Goal: Information Seeking & Learning: Learn about a topic

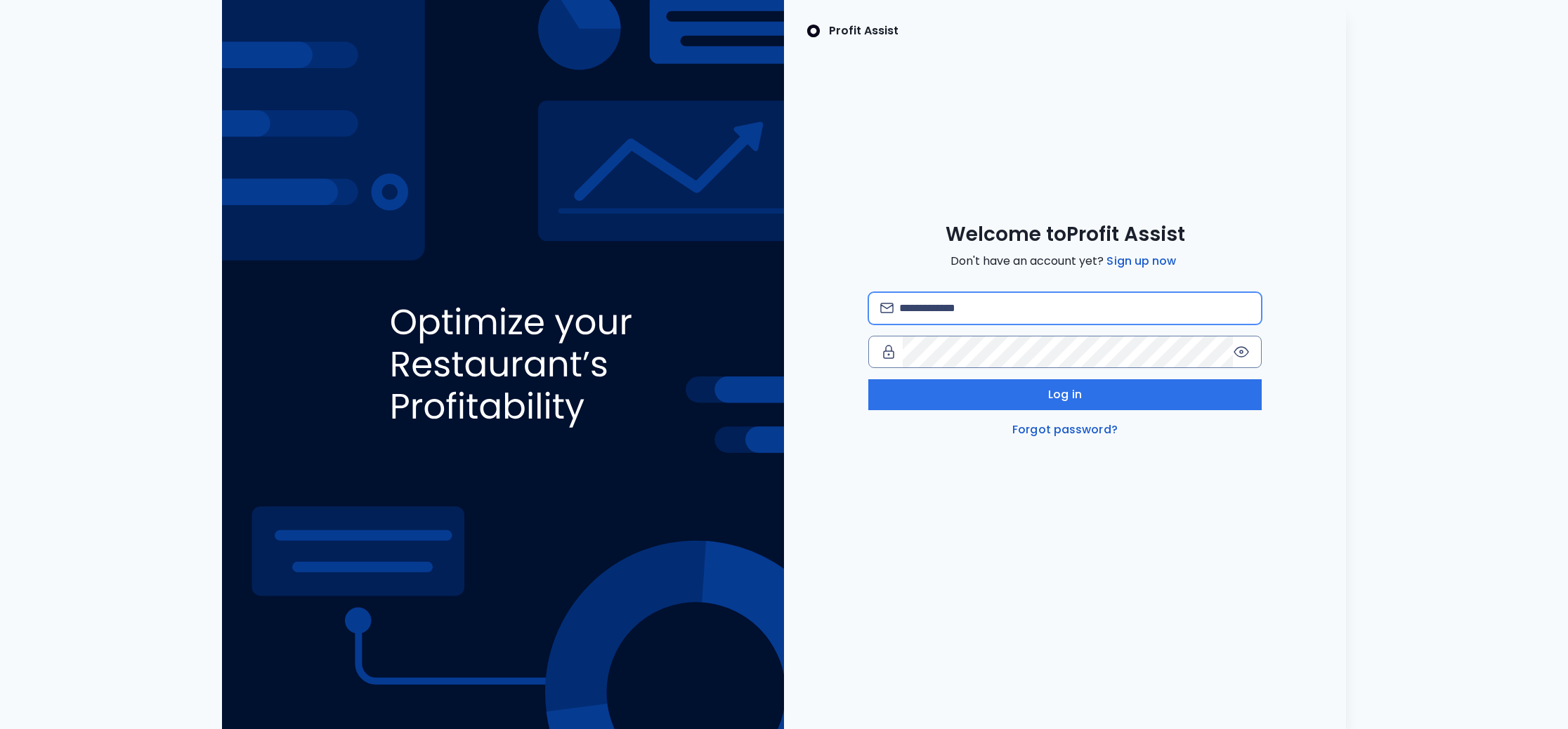
click at [980, 314] on input "email" at bounding box center [1074, 308] width 350 height 31
type input "**********"
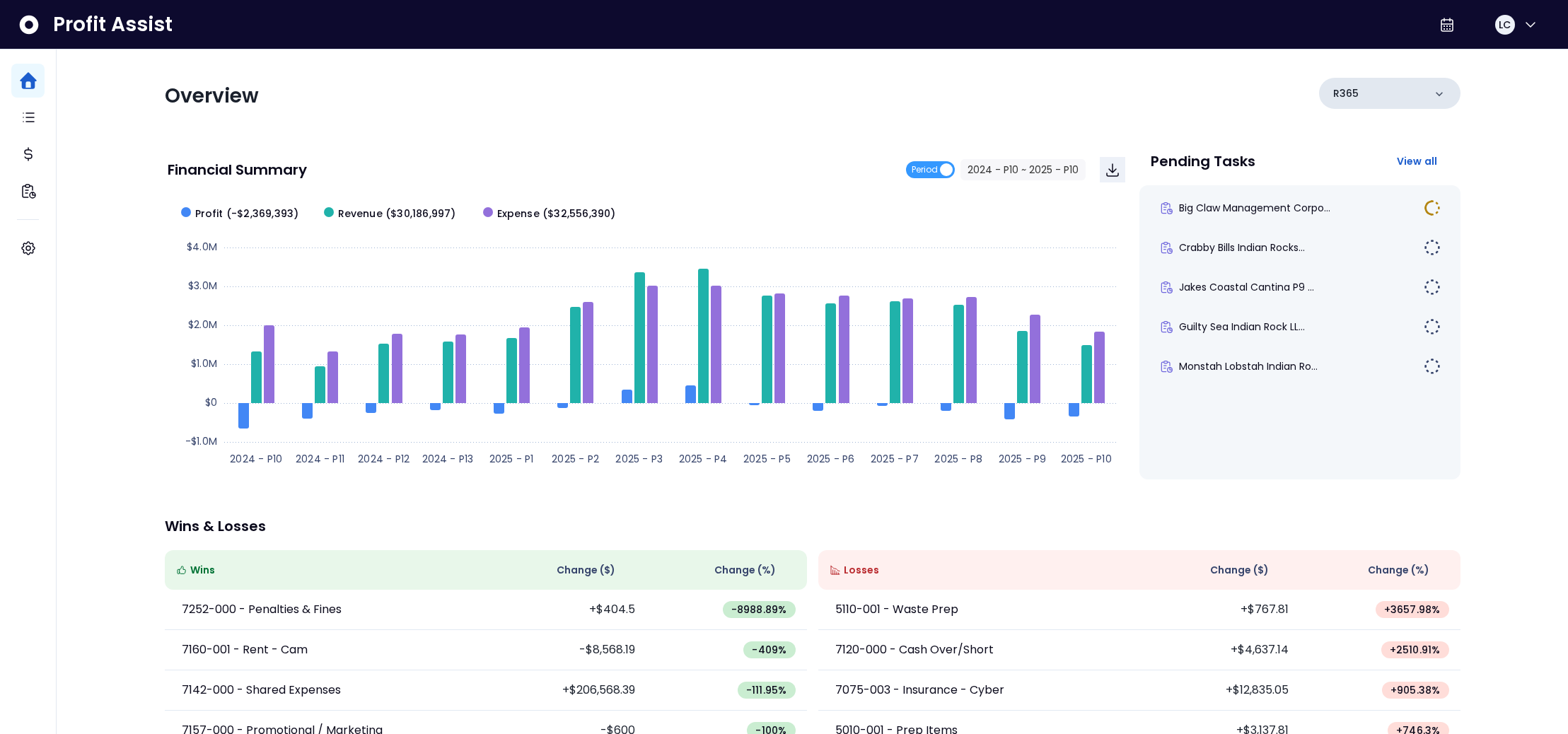
click at [1351, 94] on p "R365" at bounding box center [1346, 94] width 25 height 15
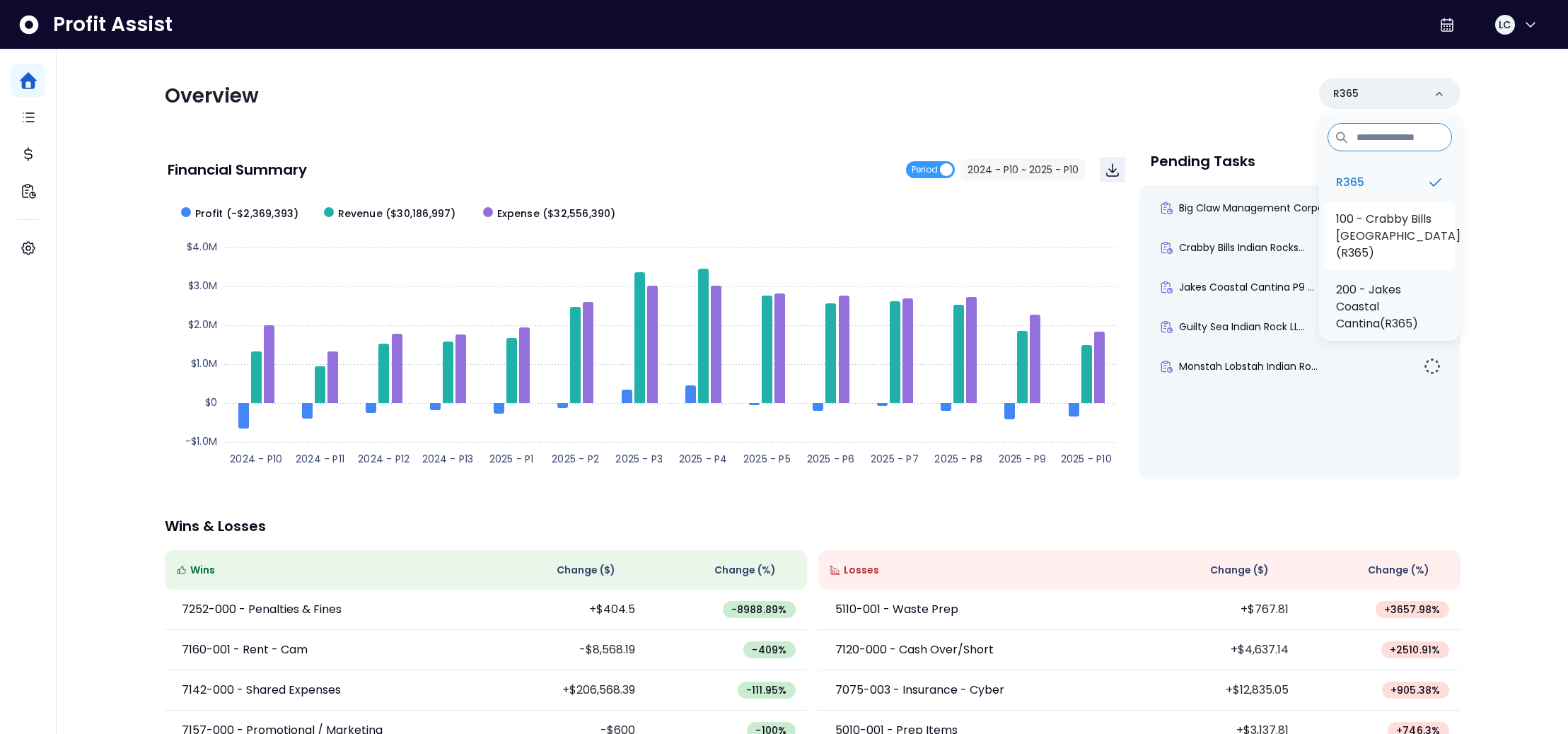
click at [1336, 222] on p "100 - Crabby Bills [GEOGRAPHIC_DATA](R365)" at bounding box center [1399, 236] width 124 height 51
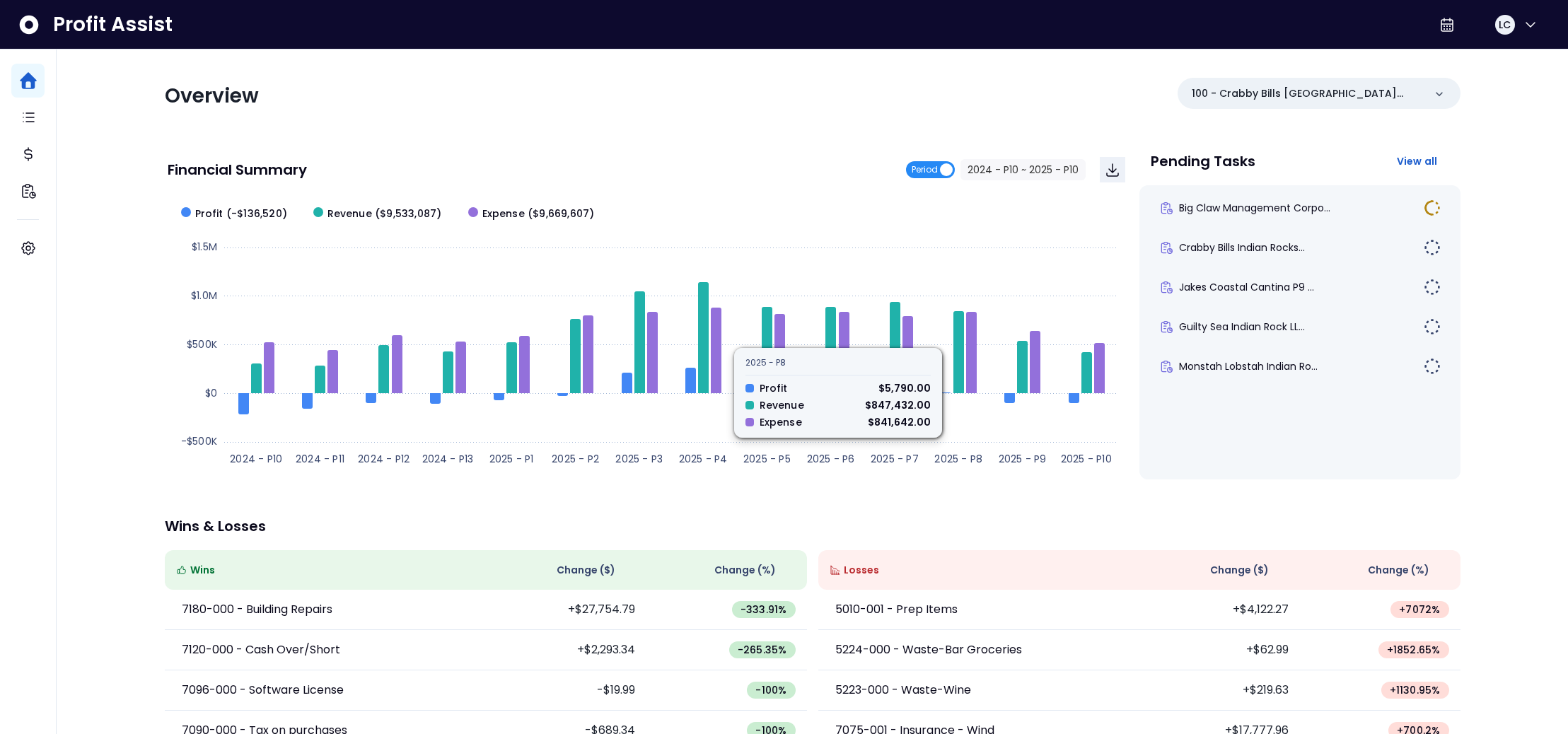
click at [932, 166] on span "Period" at bounding box center [925, 169] width 26 height 17
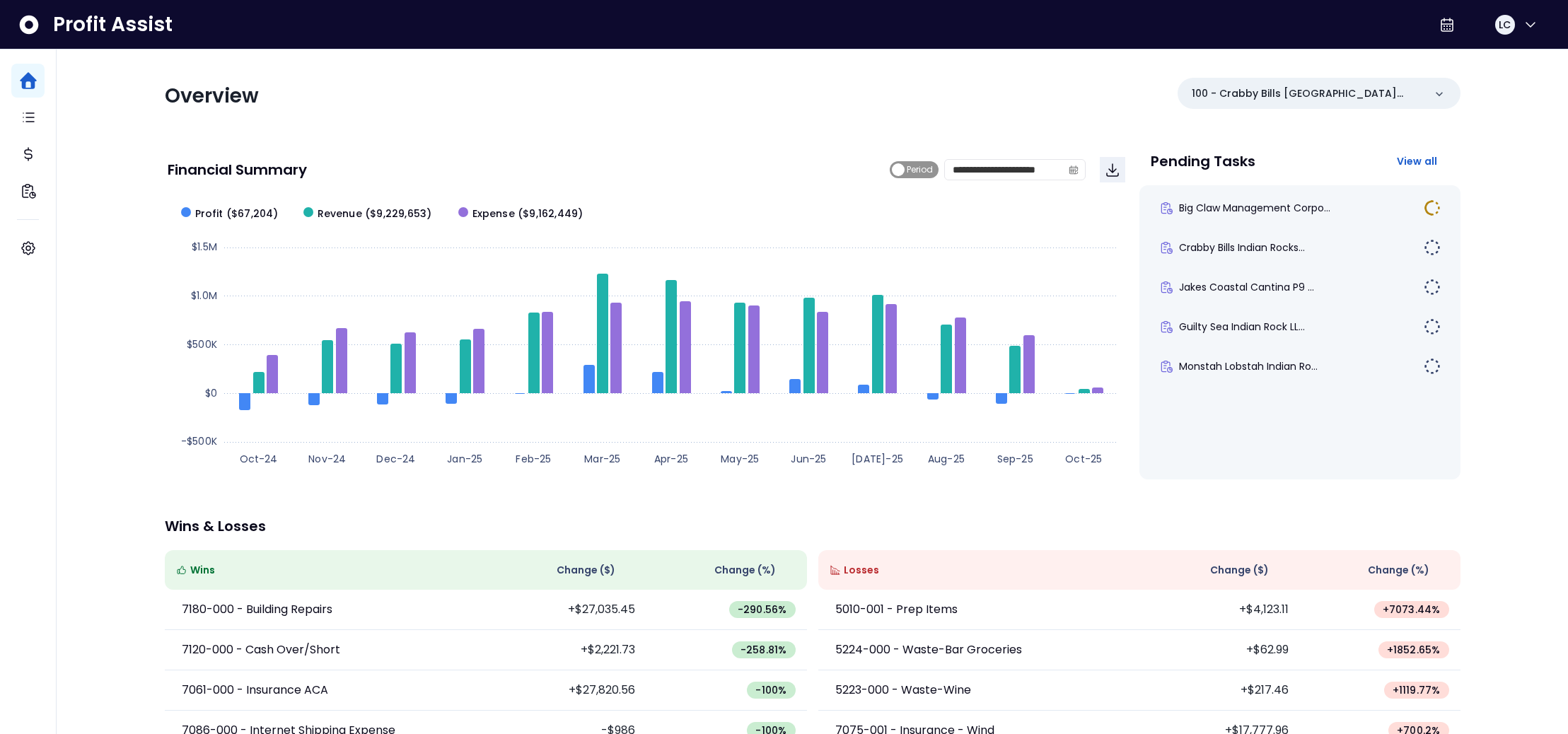
click at [932, 173] on span "Period" at bounding box center [919, 169] width 26 height 17
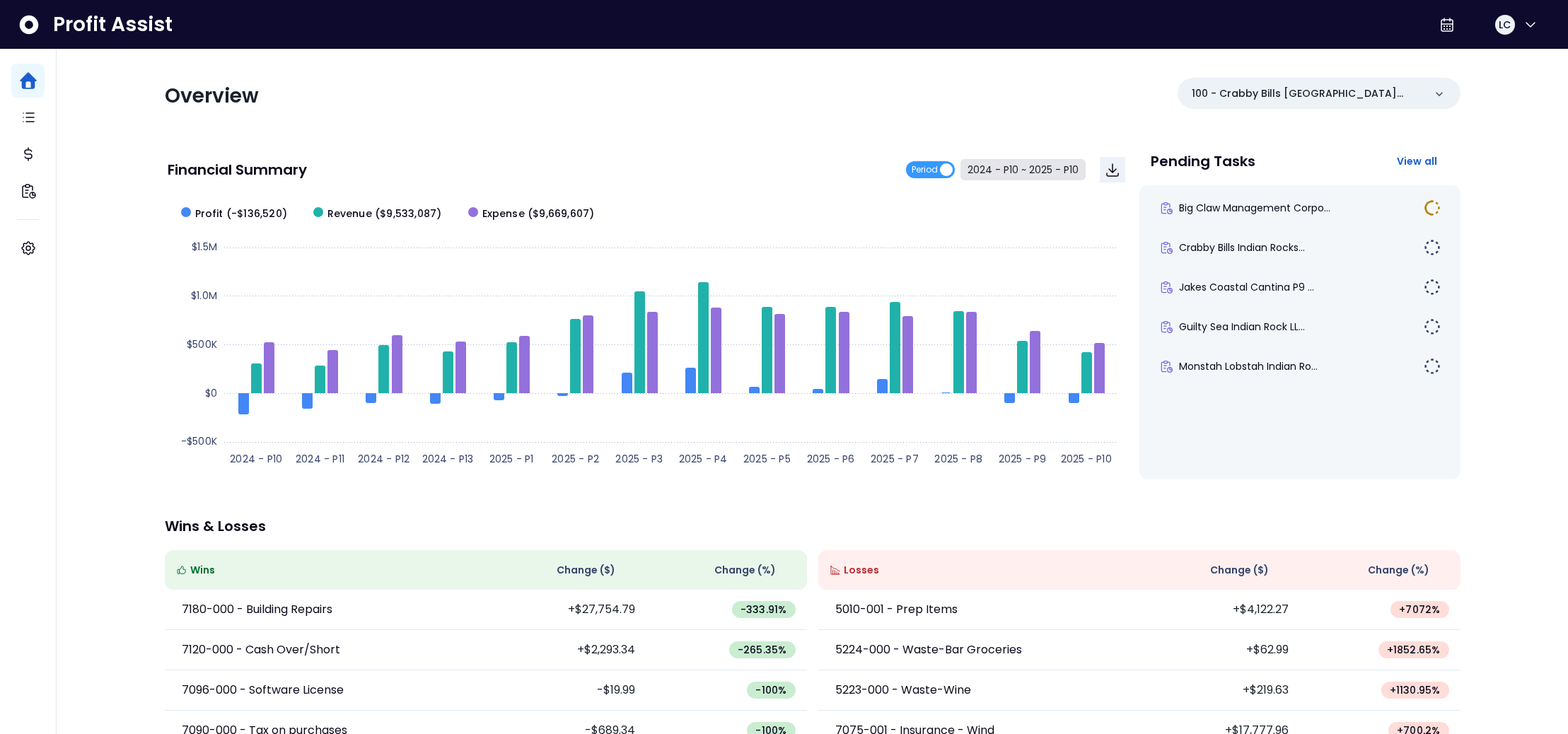
click at [1031, 170] on button "2024 - P10 ~ 2025 - P10" at bounding box center [1023, 169] width 125 height 21
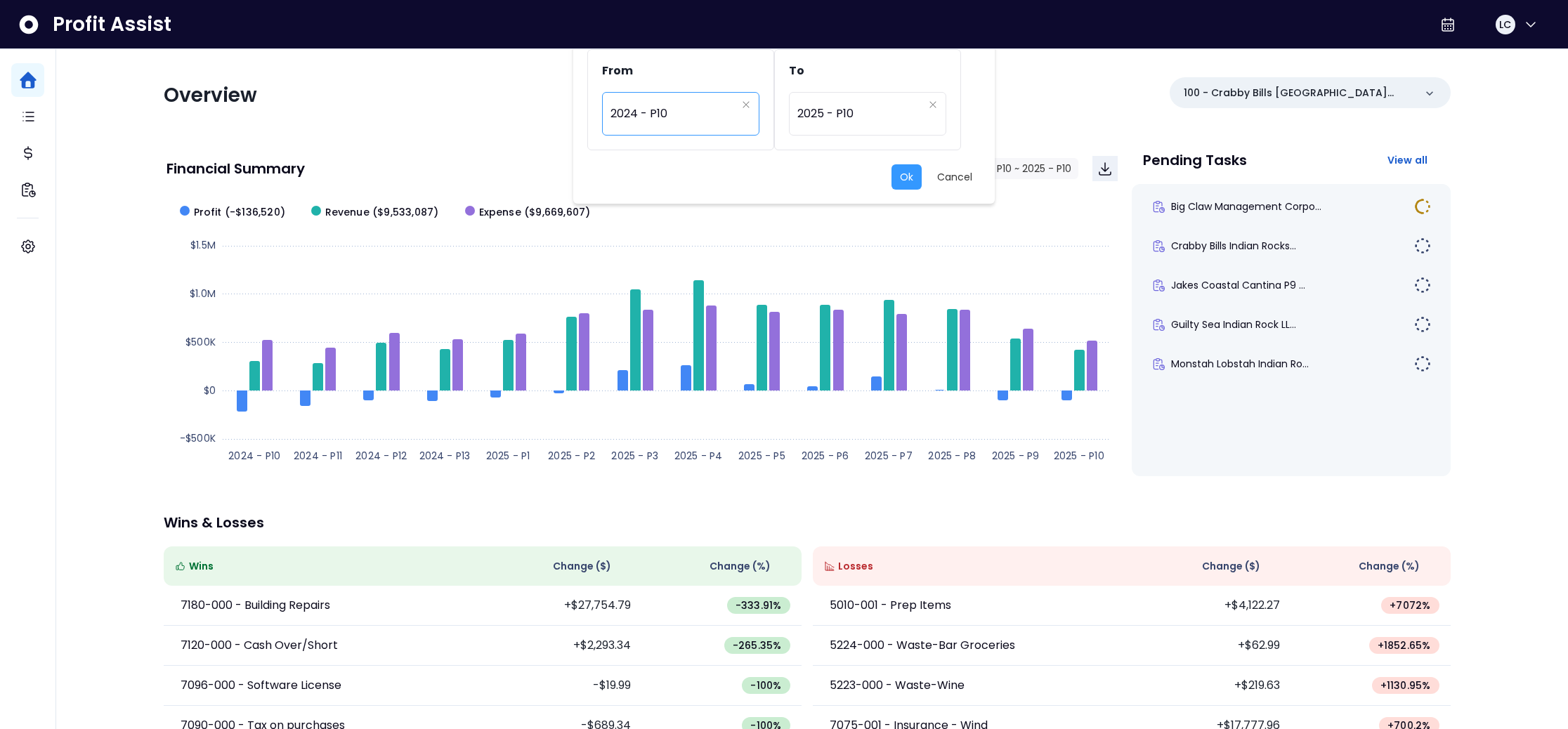
click at [702, 117] on span "2024 - P10" at bounding box center [673, 114] width 126 height 32
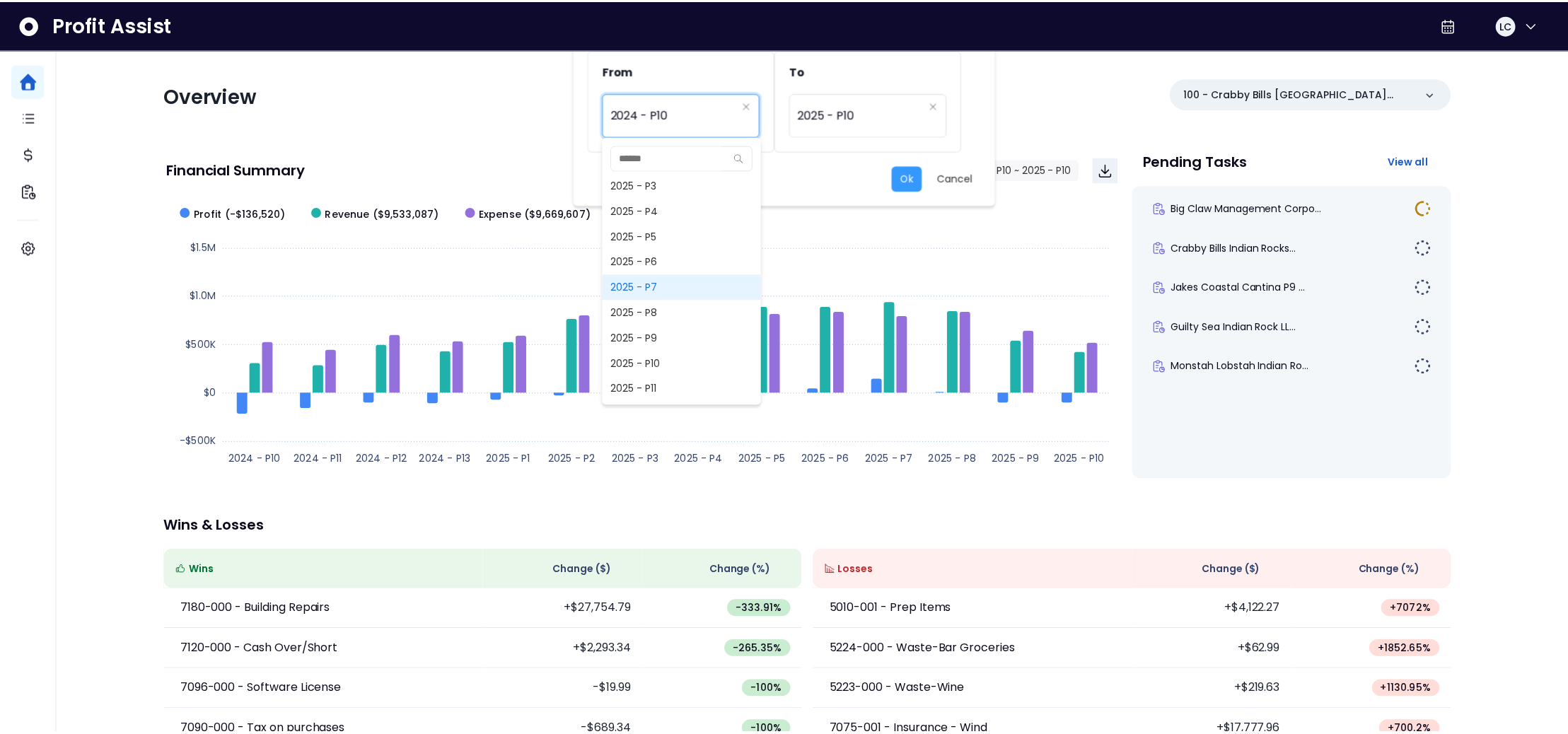
scroll to position [1057, 0]
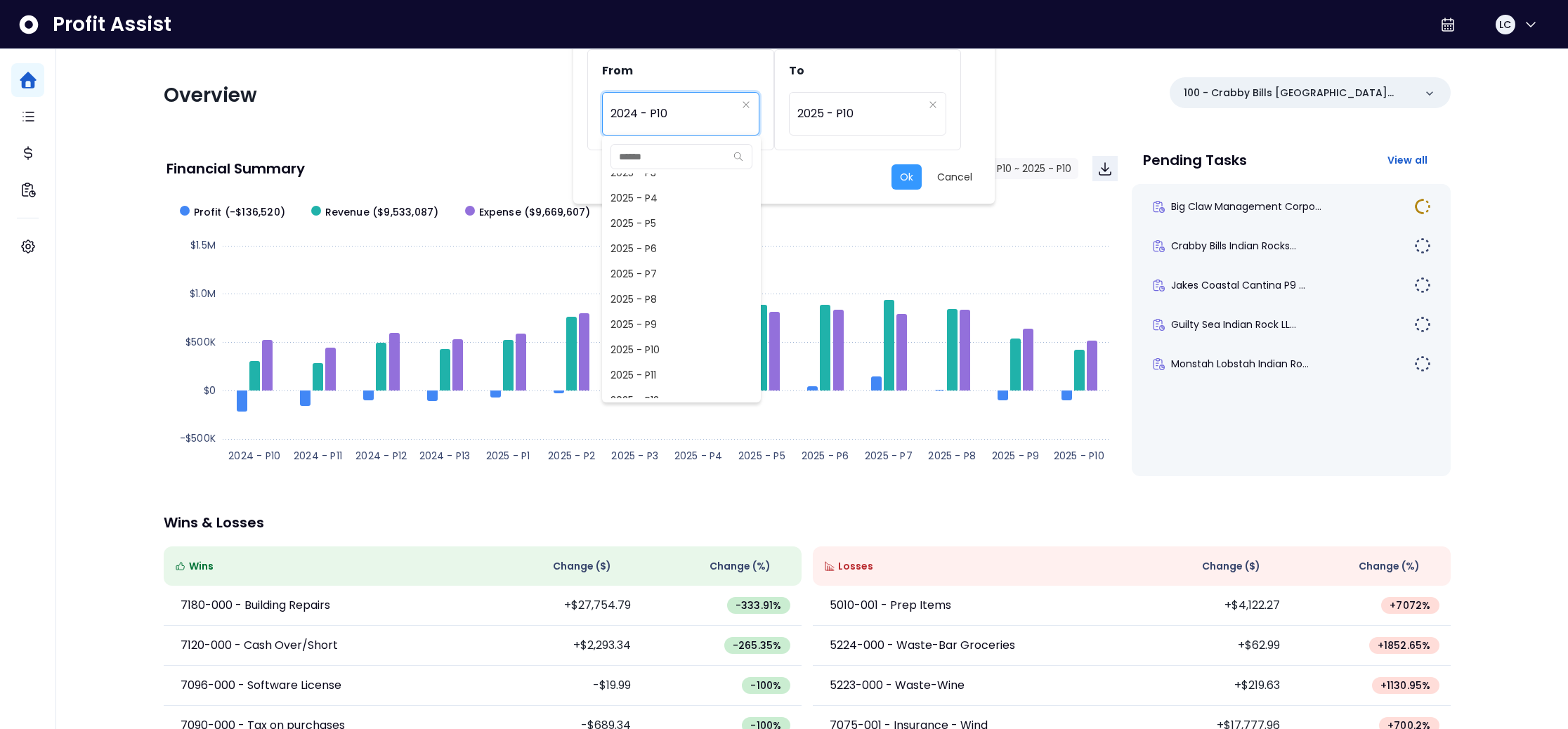
click at [671, 346] on span "2025 - P10" at bounding box center [682, 349] width 159 height 25
type input "**********"
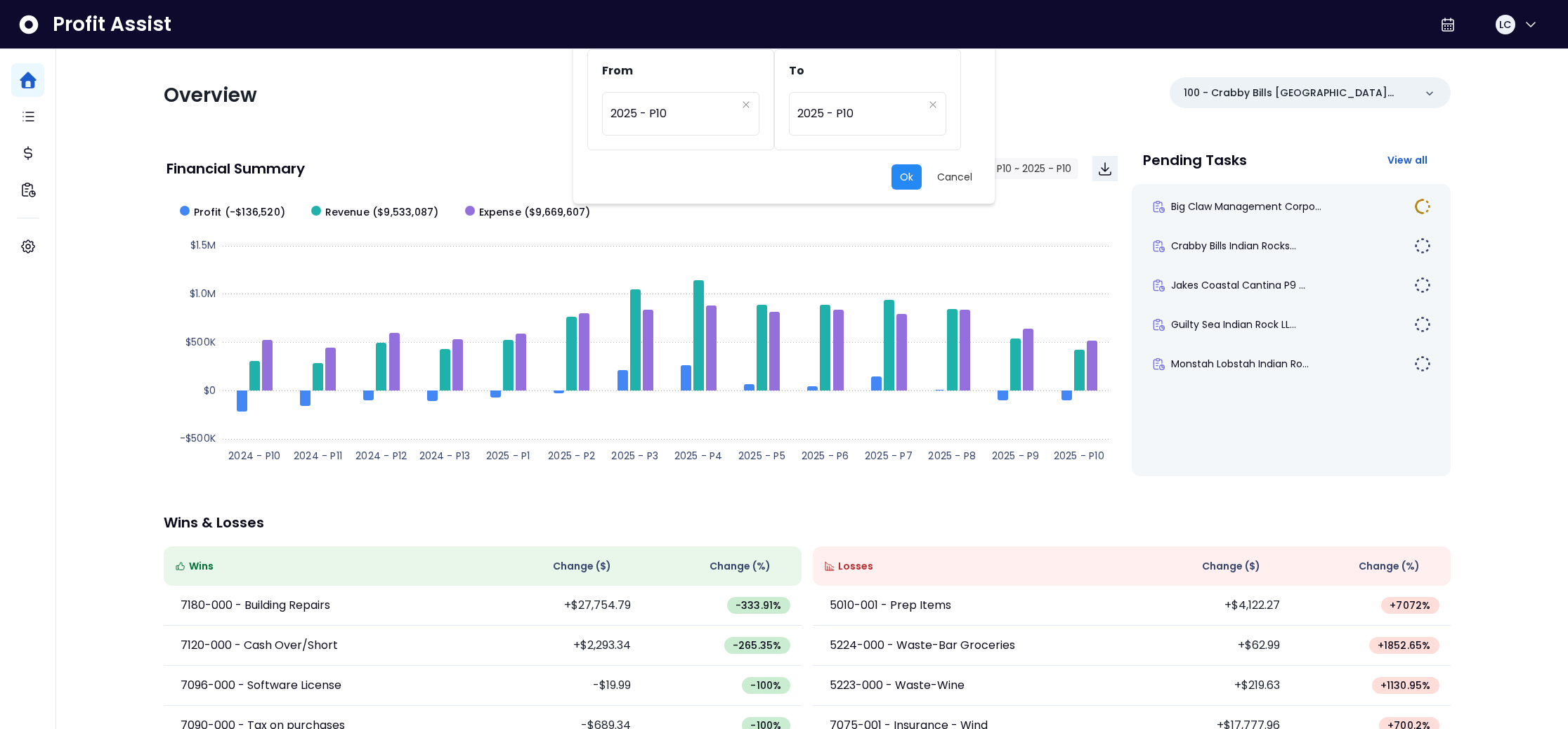
click at [916, 173] on button "Ok" at bounding box center [906, 177] width 30 height 25
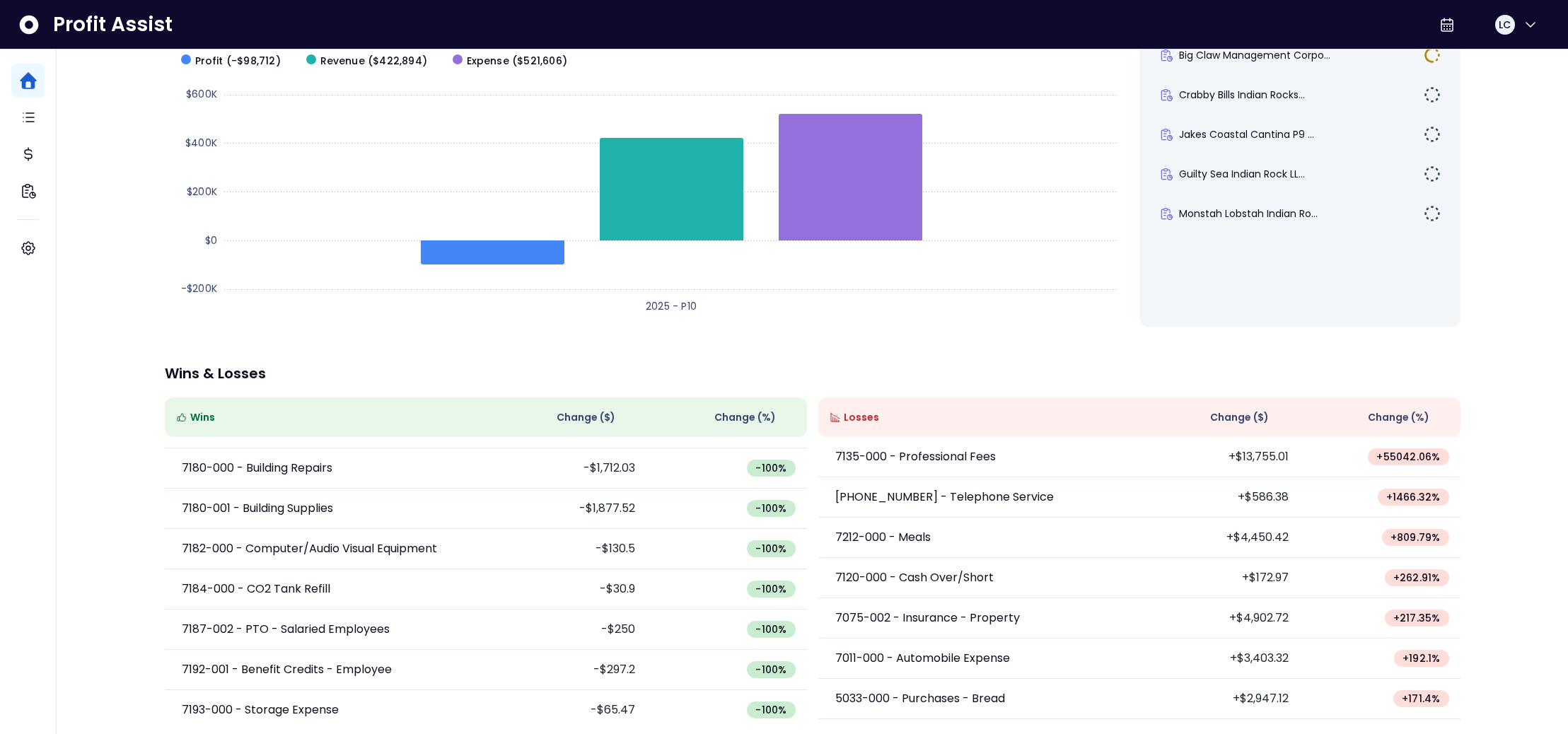
scroll to position [145, 0]
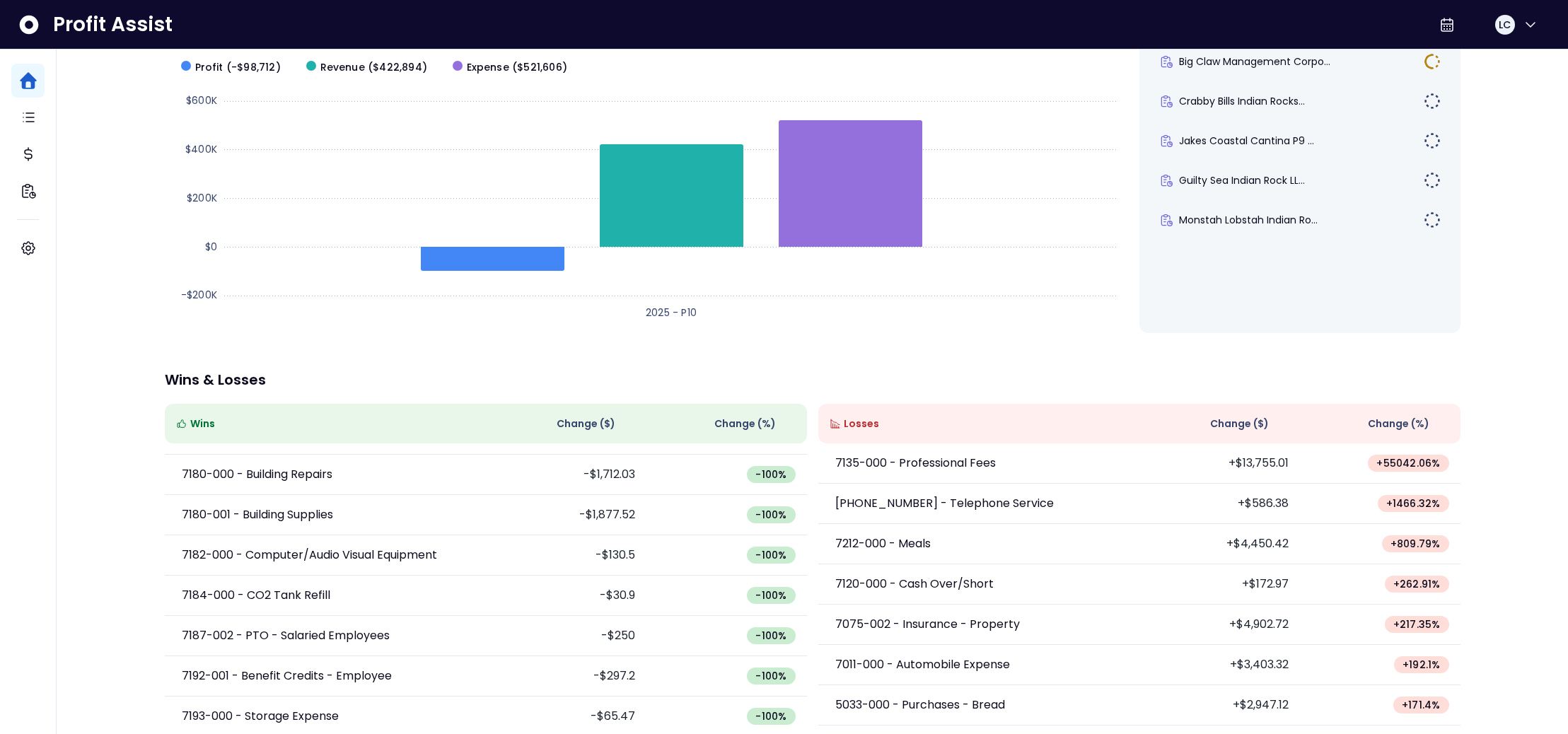
click at [808, 644] on div "Wins Change ( $ ) Change (%) 5010-001 - Prep Items +$0.84 -100 % 7020-000 - Cre…" at bounding box center [813, 565] width 1296 height 322
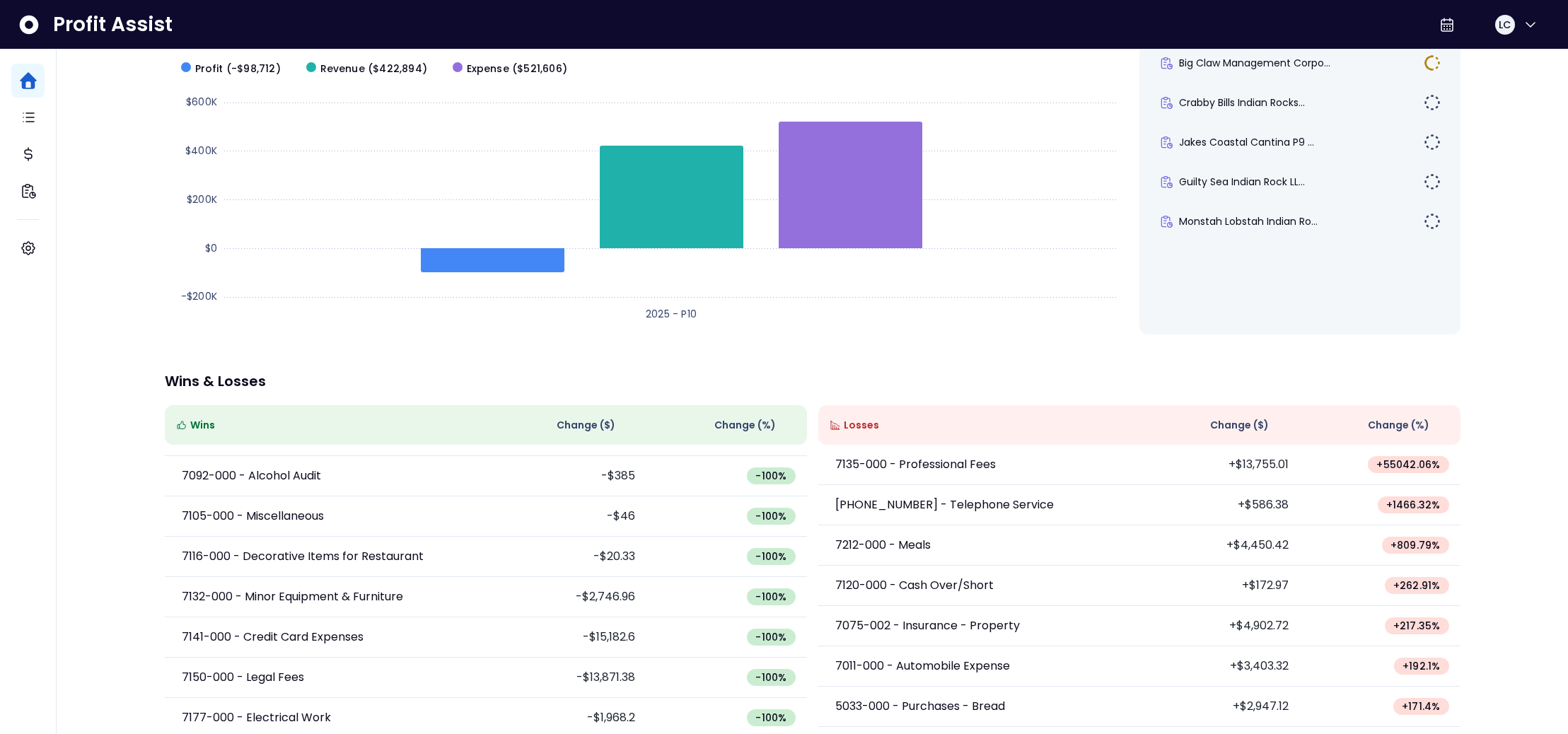
scroll to position [0, 0]
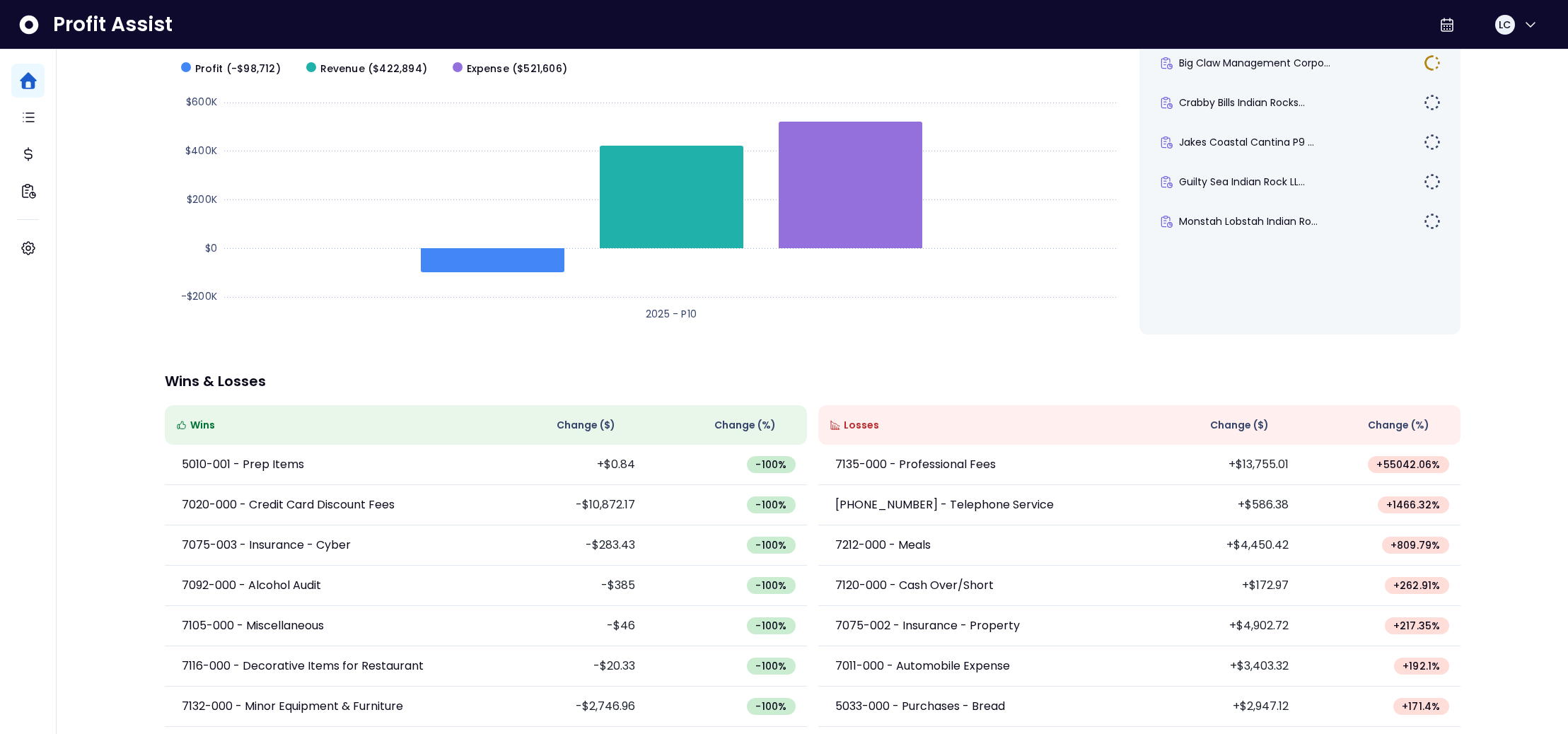
click at [951, 370] on div "Overview 100 - Crabby Bills [GEOGRAPHIC_DATA](R365) Financial Summary Period 20…" at bounding box center [813, 323] width 1324 height 837
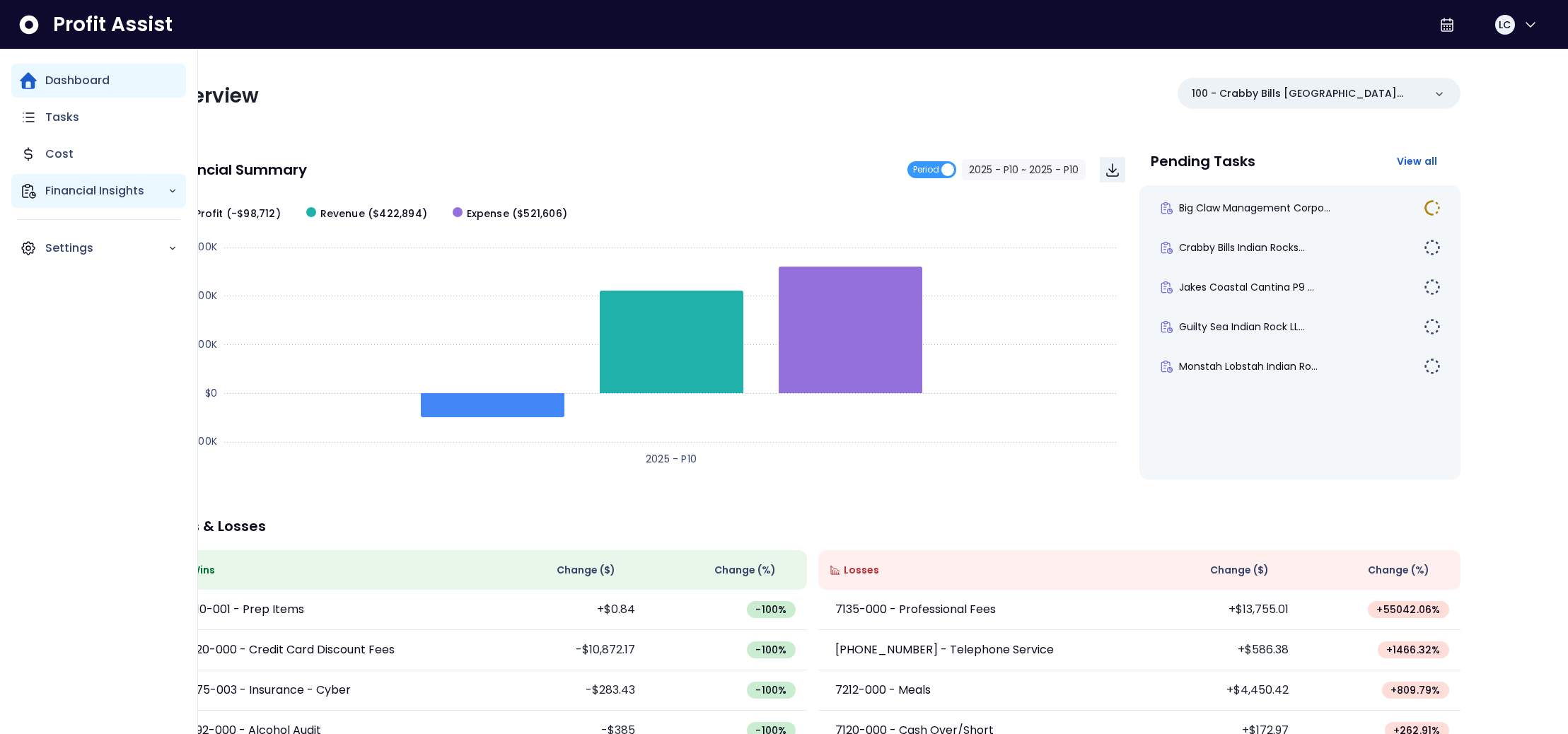
click at [71, 187] on p "Financial Insights" at bounding box center [106, 191] width 122 height 17
click at [83, 228] on p "Location Analysis" at bounding box center [104, 230] width 101 height 17
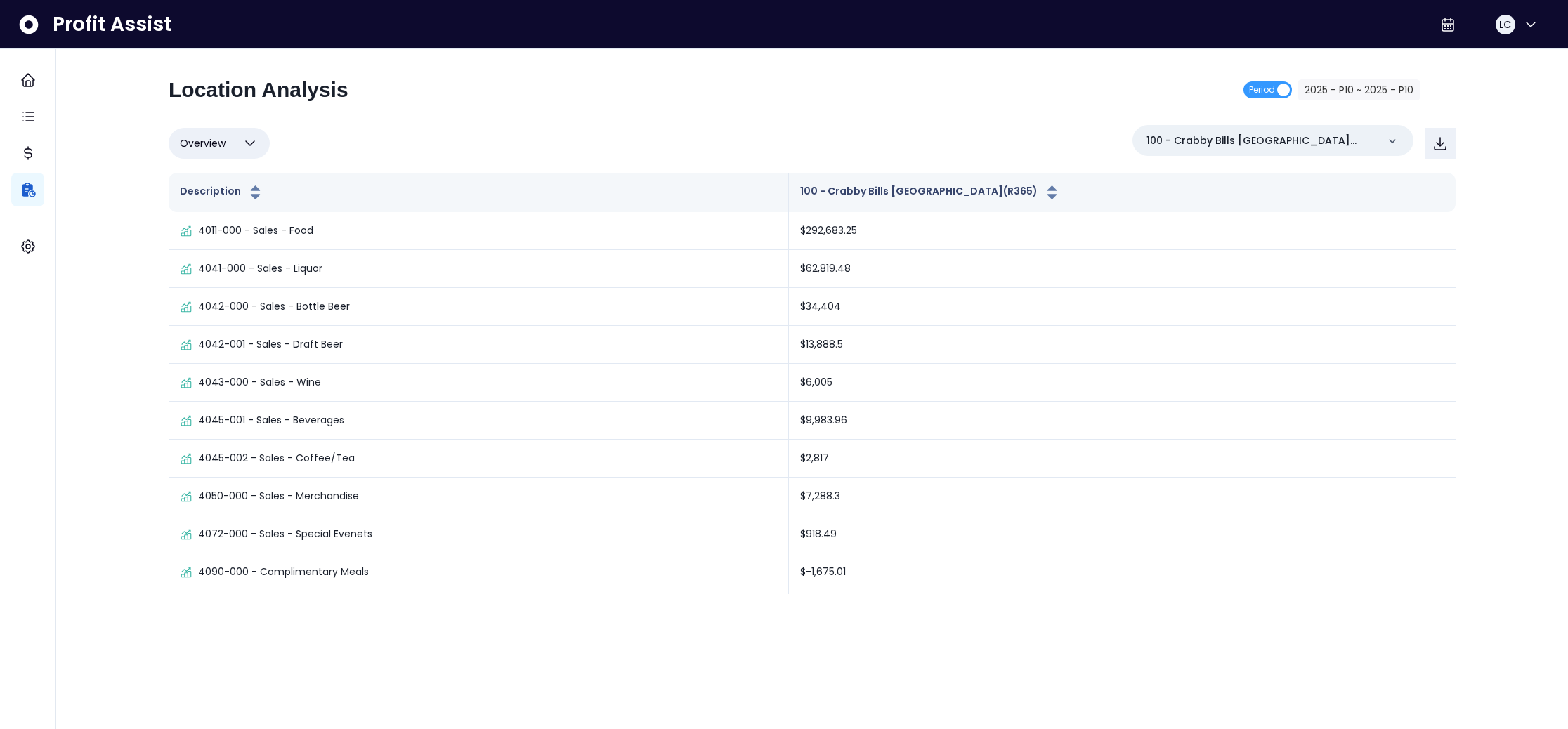
click at [223, 146] on span "Overview" at bounding box center [203, 143] width 46 height 17
drag, startPoint x: 399, startPoint y: 115, endPoint x: 297, endPoint y: 148, distance: 107.2
click at [398, 115] on div "Location Analysis Period 2025 - P10 ~ 2025 - P10 Overview Overview % of cost % …" at bounding box center [812, 336] width 1287 height 517
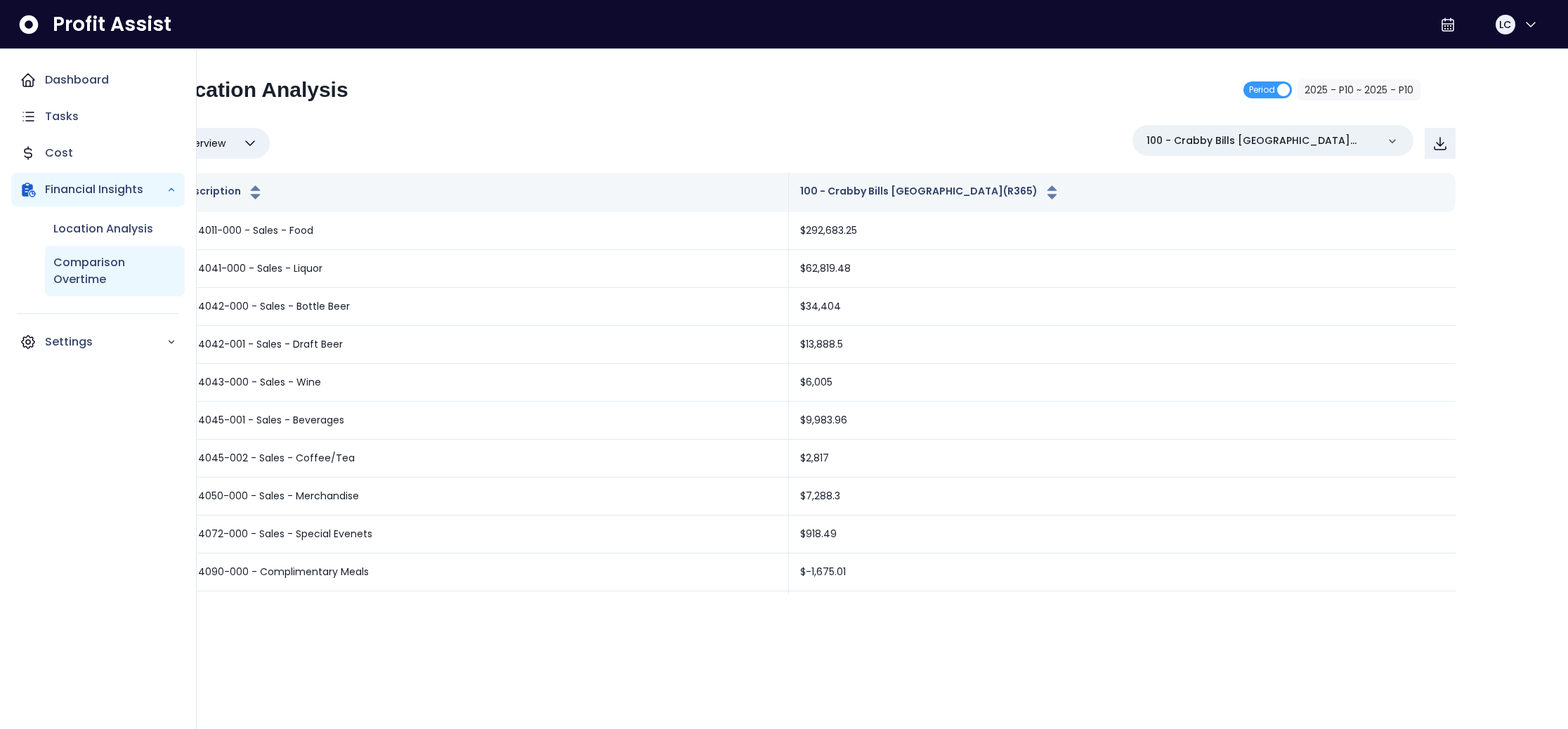
click at [102, 266] on p "Comparison Overtime" at bounding box center [115, 271] width 123 height 34
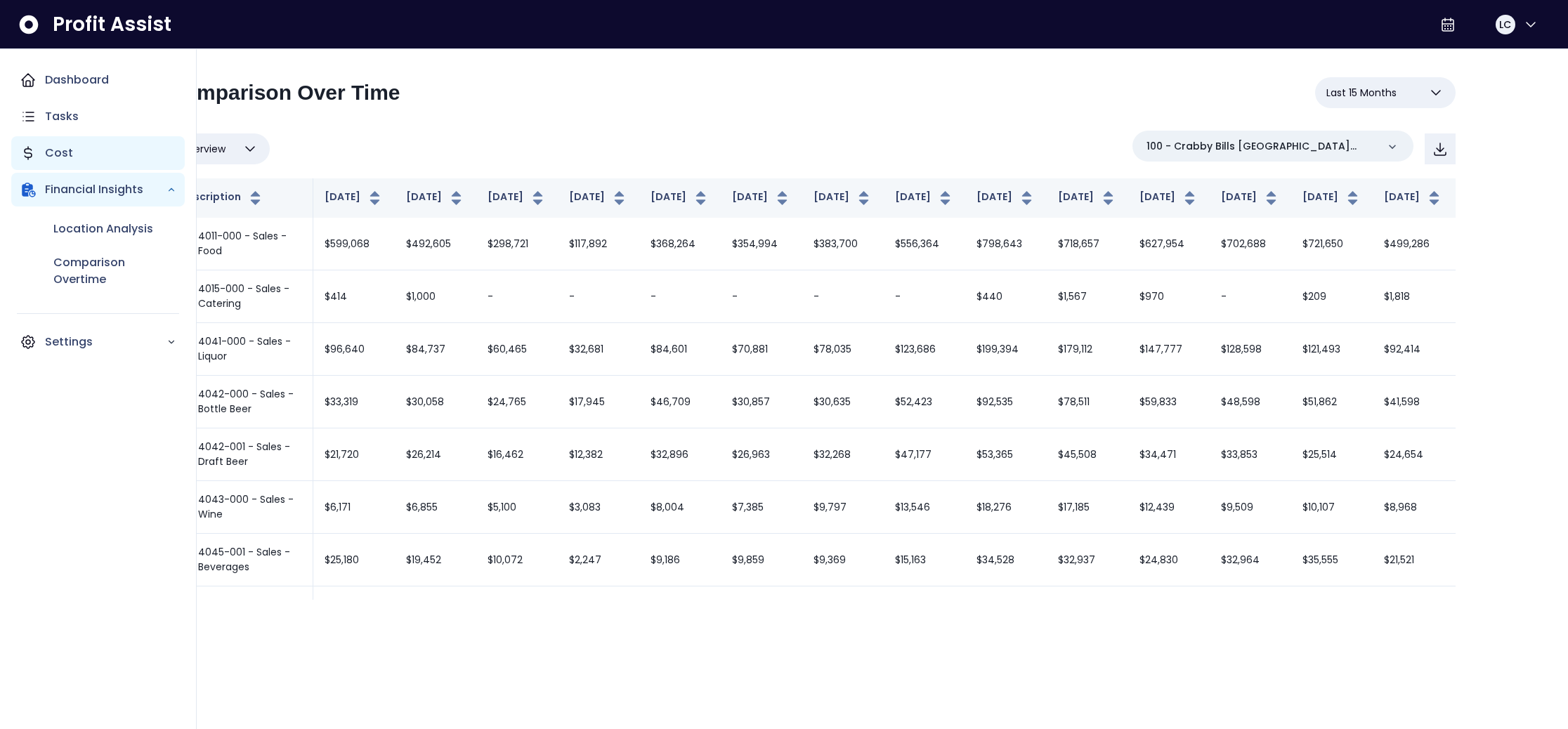
click at [75, 153] on div "Cost" at bounding box center [98, 153] width 173 height 34
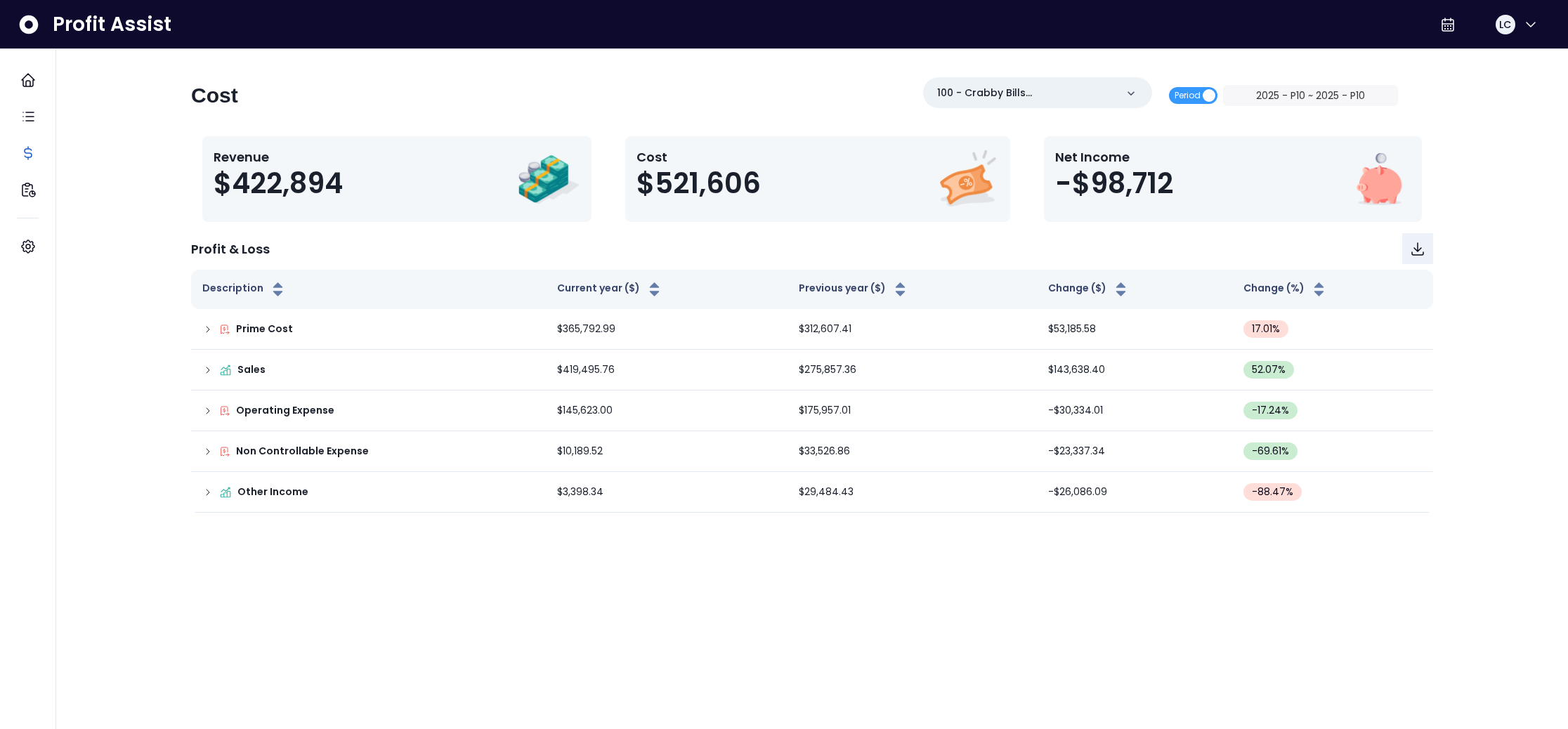
click at [594, 105] on div "Cost 100 - Crabby Bills [GEOGRAPHIC_DATA](R365) Period 2025 - P10 ~ 2025 - P10" at bounding box center [794, 101] width 1207 height 48
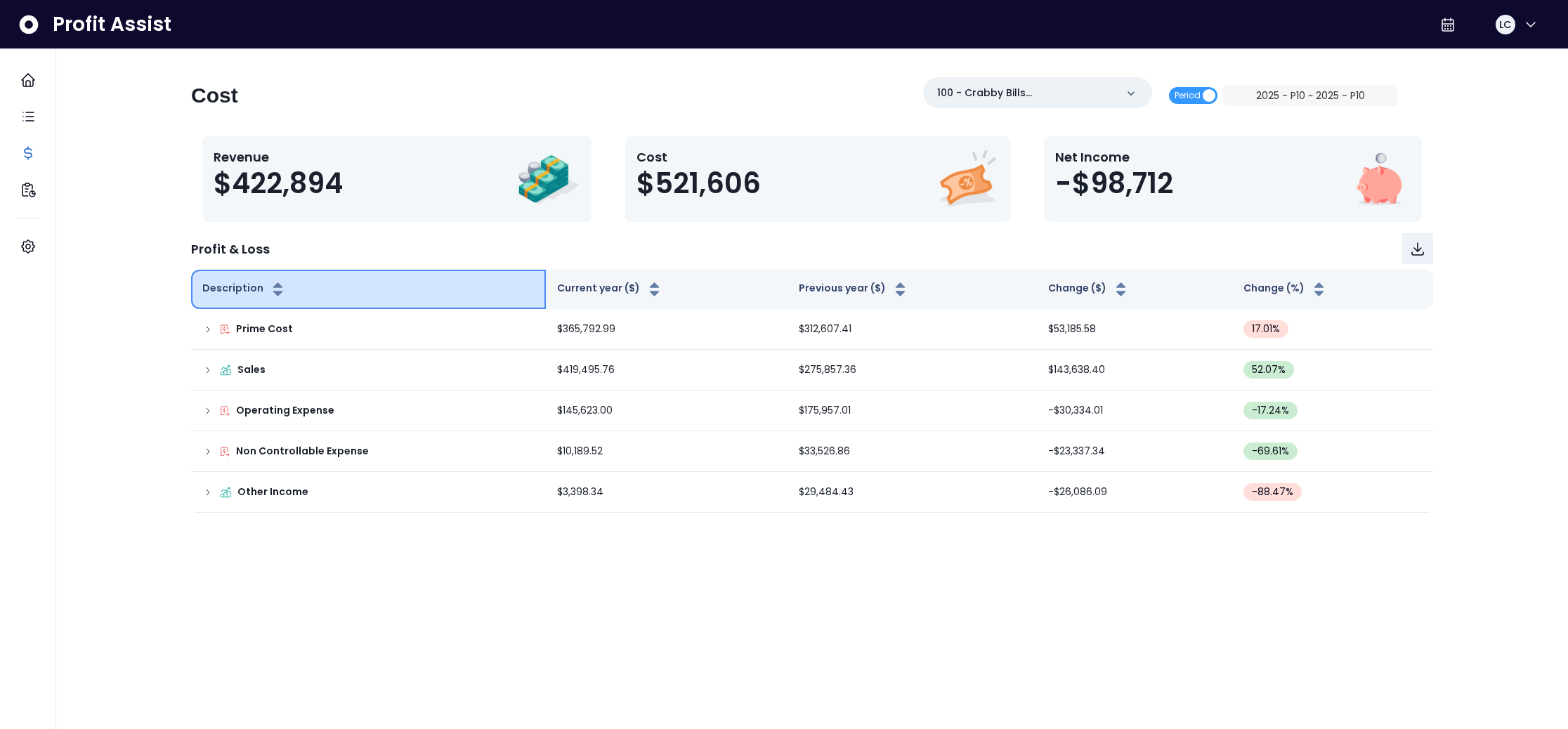
click at [275, 286] on icon "button" at bounding box center [278, 285] width 9 height 6
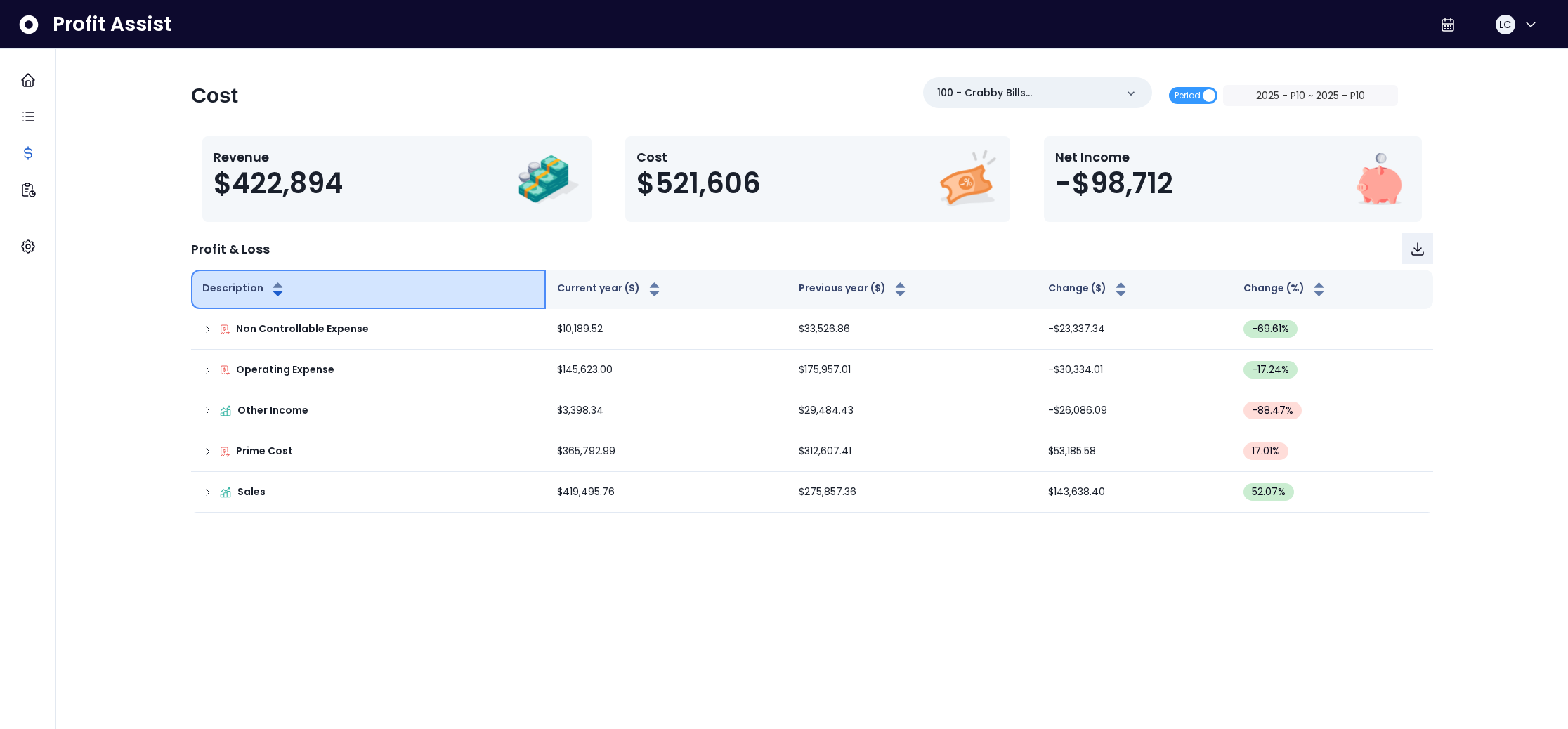
click at [274, 285] on icon "button" at bounding box center [278, 285] width 9 height 6
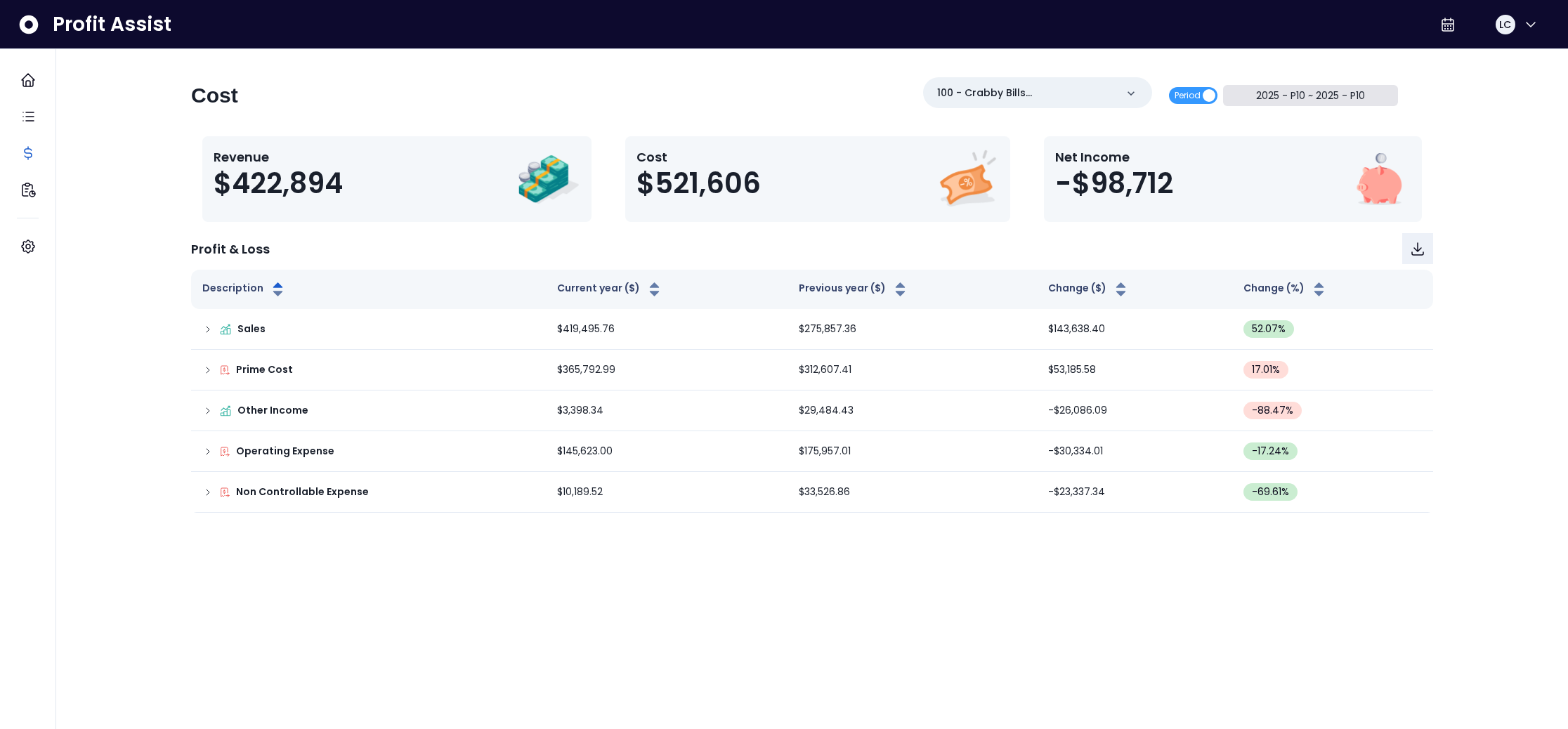
click at [1304, 100] on button "2025 - P10 ~ 2025 - P10" at bounding box center [1310, 95] width 175 height 21
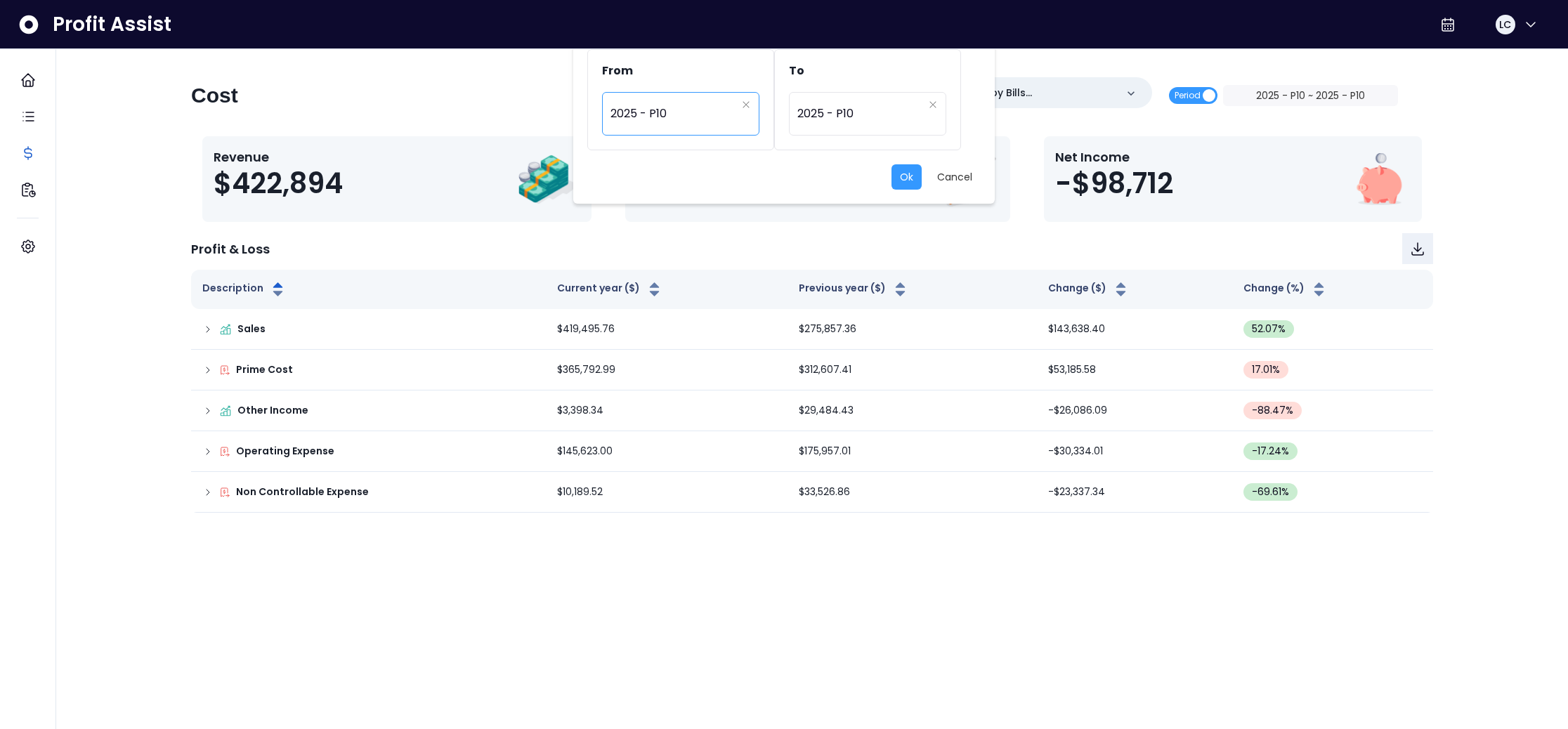
click at [701, 113] on span "2025 - P10" at bounding box center [673, 114] width 126 height 32
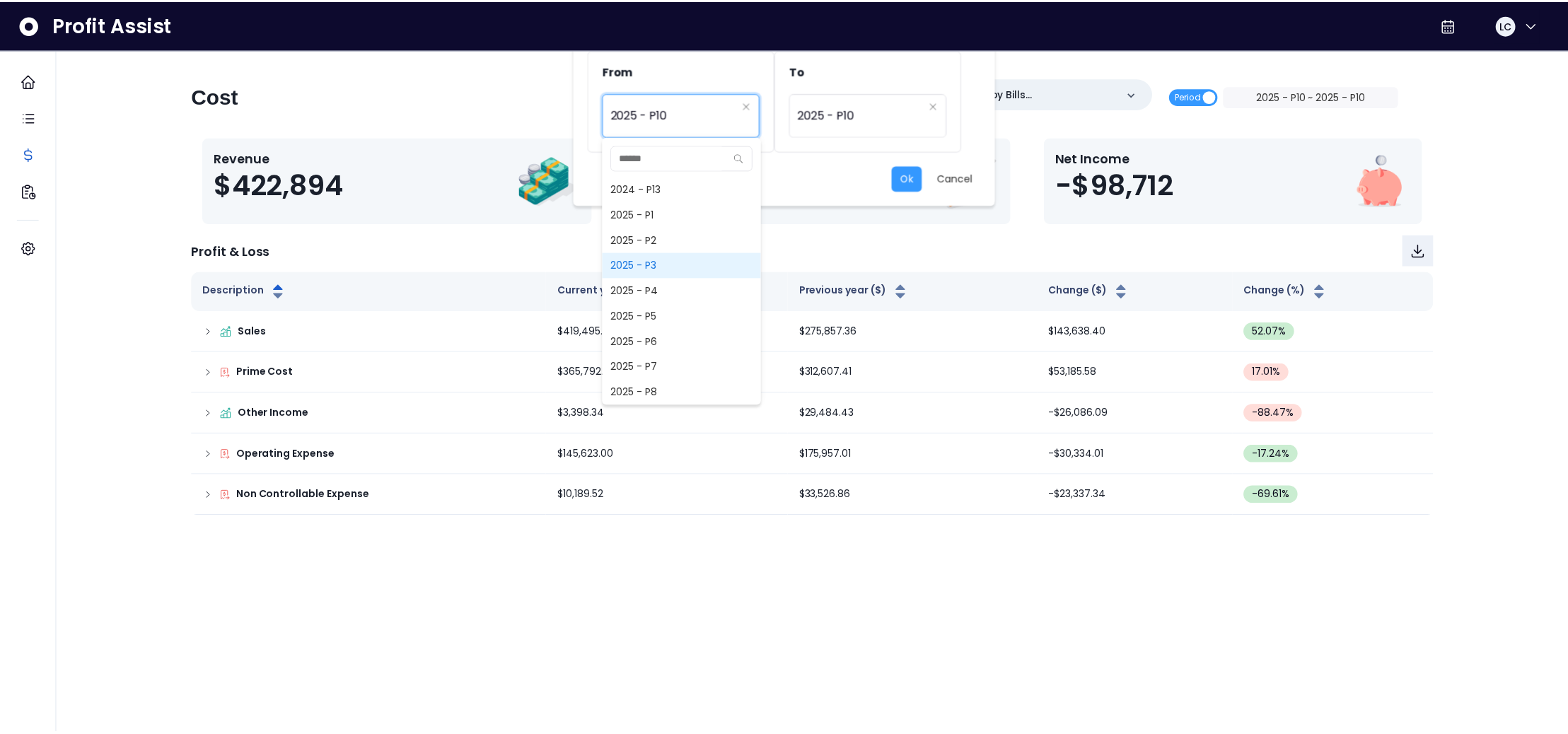
scroll to position [954, 0]
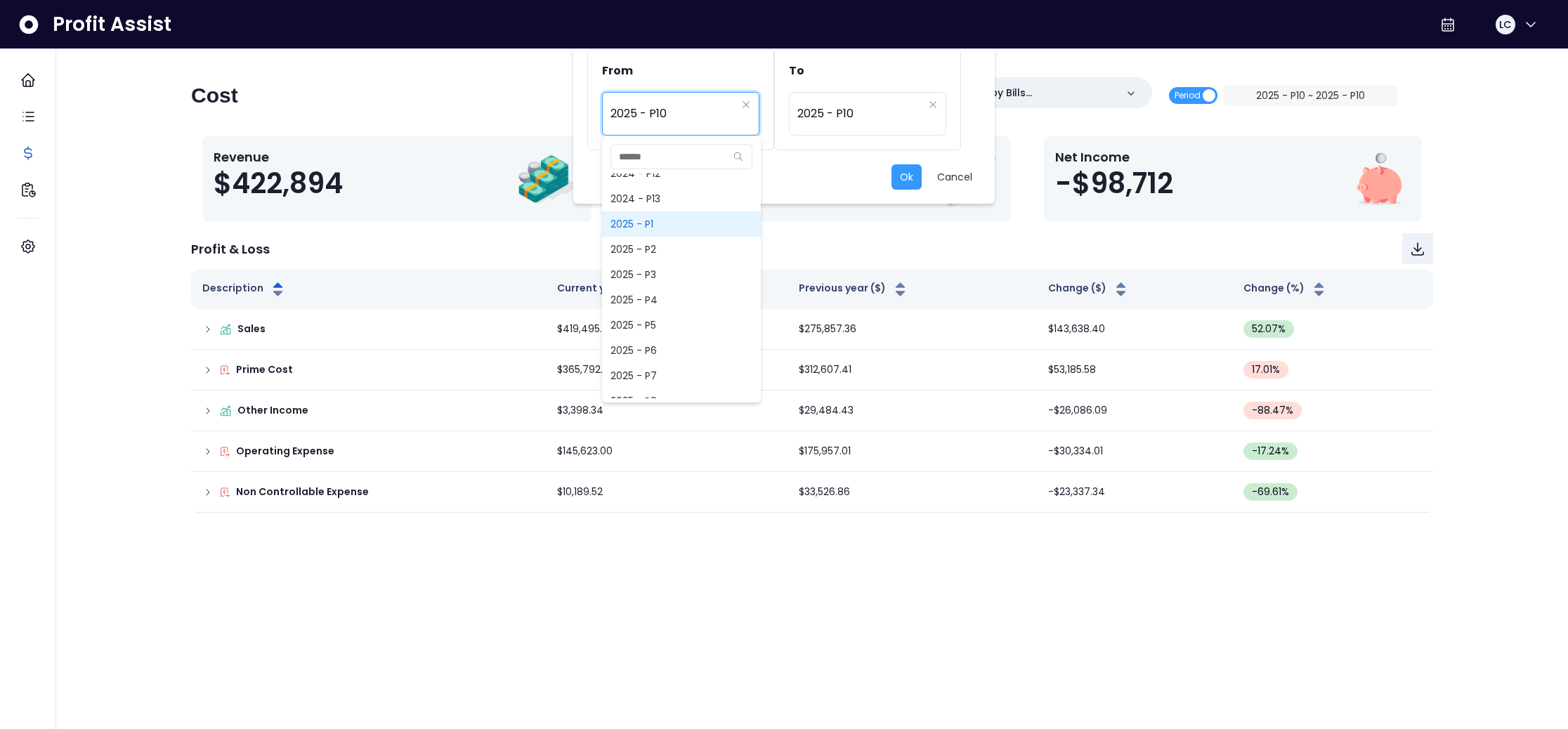
click at [690, 223] on span "2025 - P1" at bounding box center [682, 224] width 159 height 25
type input "*********"
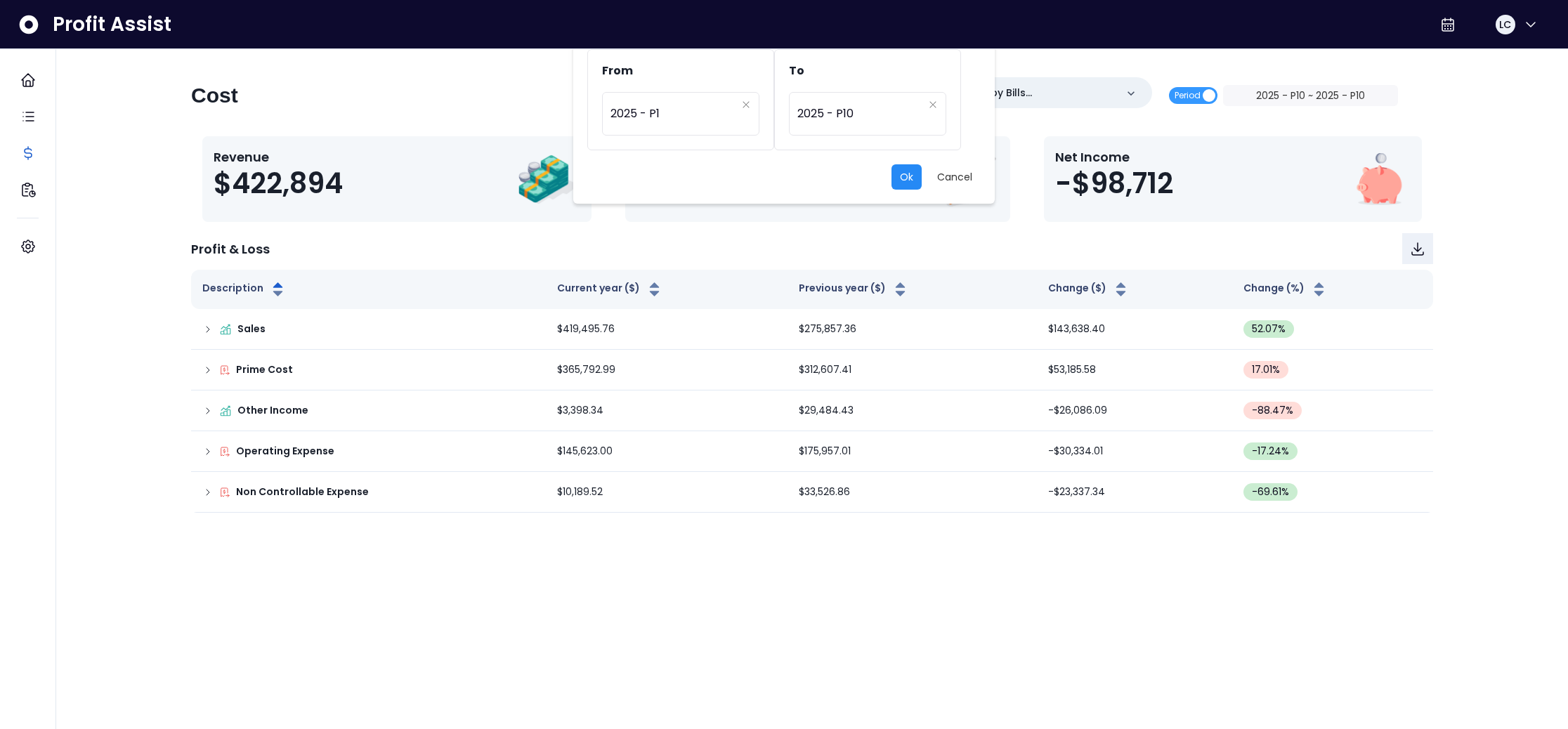
click at [900, 173] on button "Ok" at bounding box center [906, 177] width 30 height 25
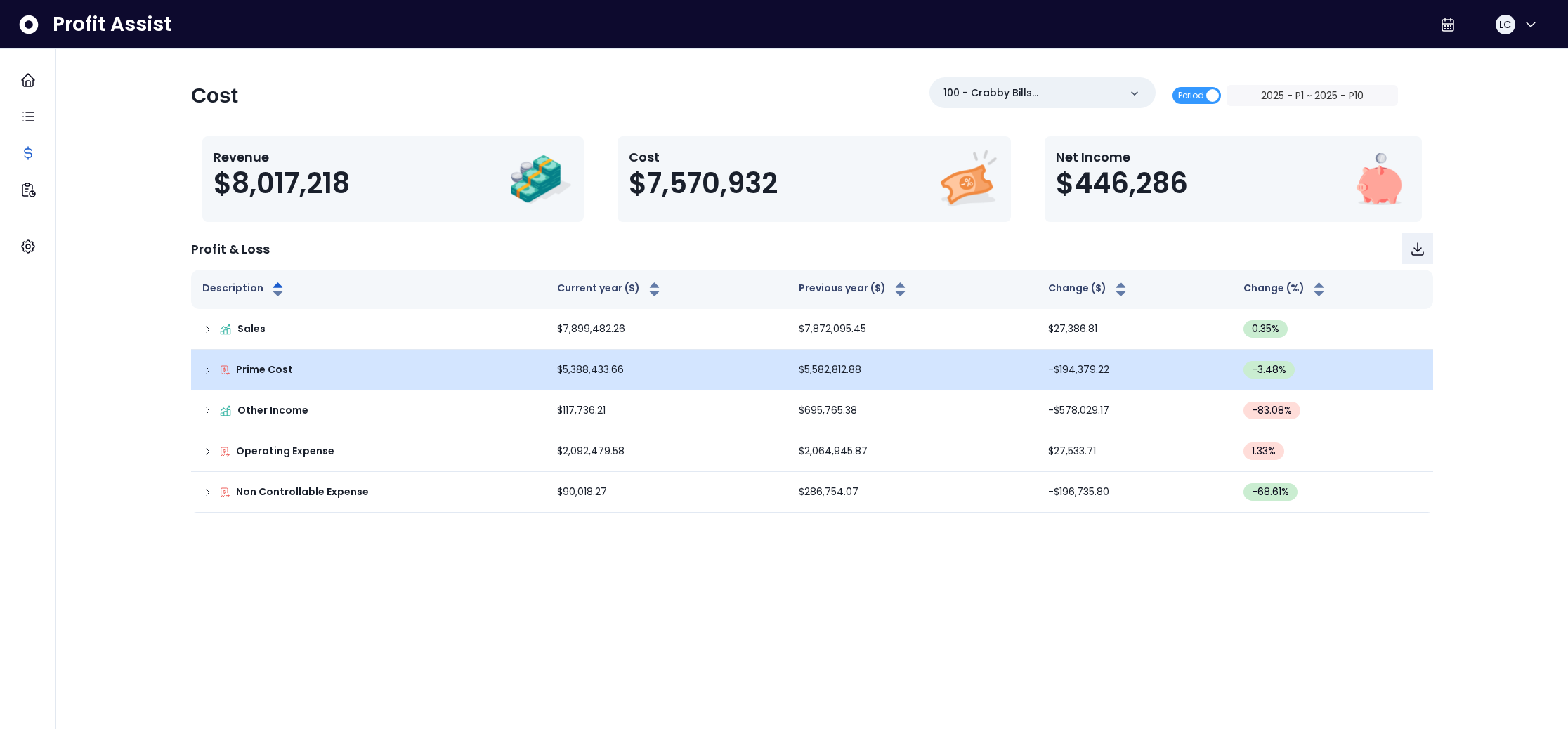
click at [202, 368] on icon at bounding box center [207, 369] width 11 height 11
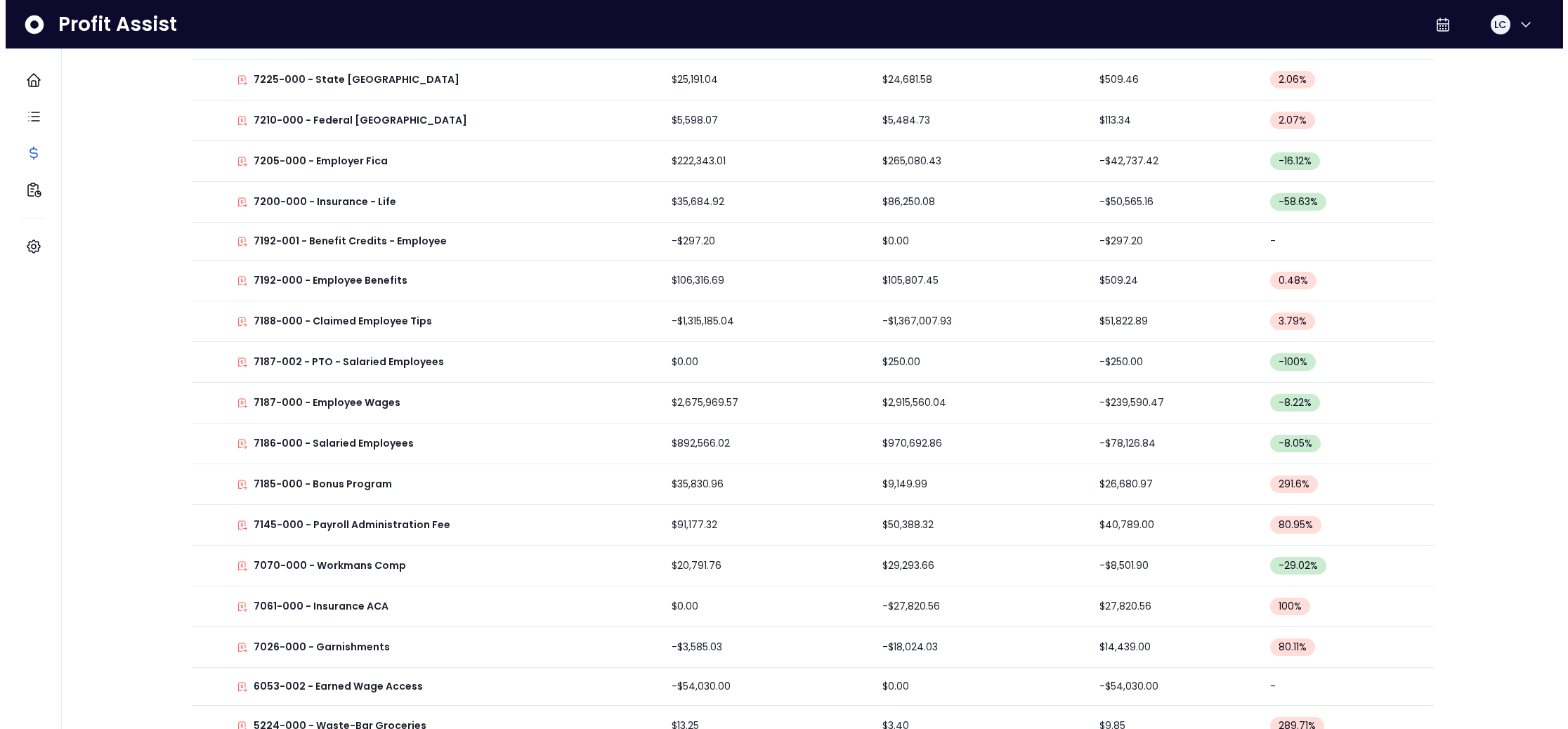
scroll to position [0, 0]
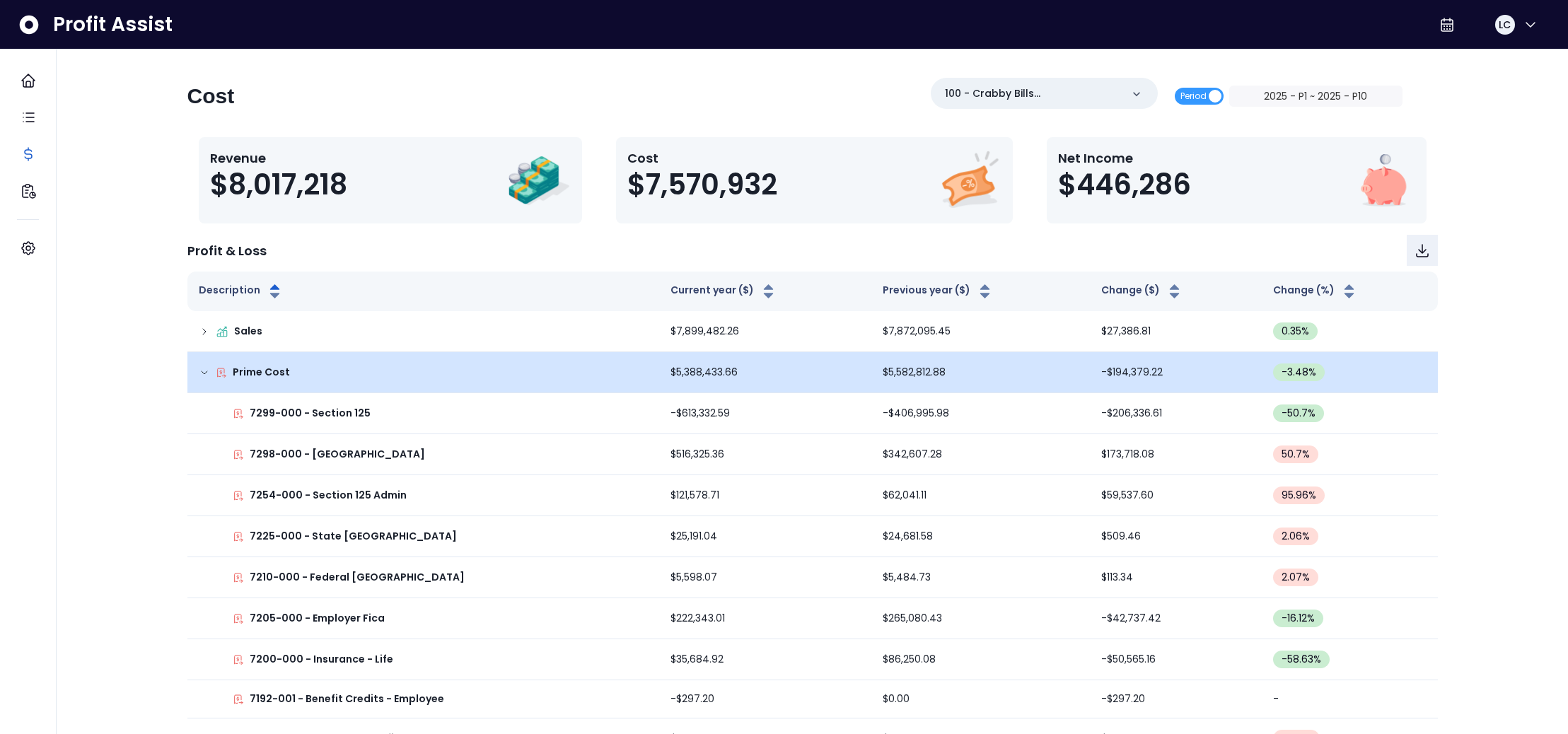
click at [210, 373] on div "Prime Cost" at bounding box center [424, 372] width 450 height 15
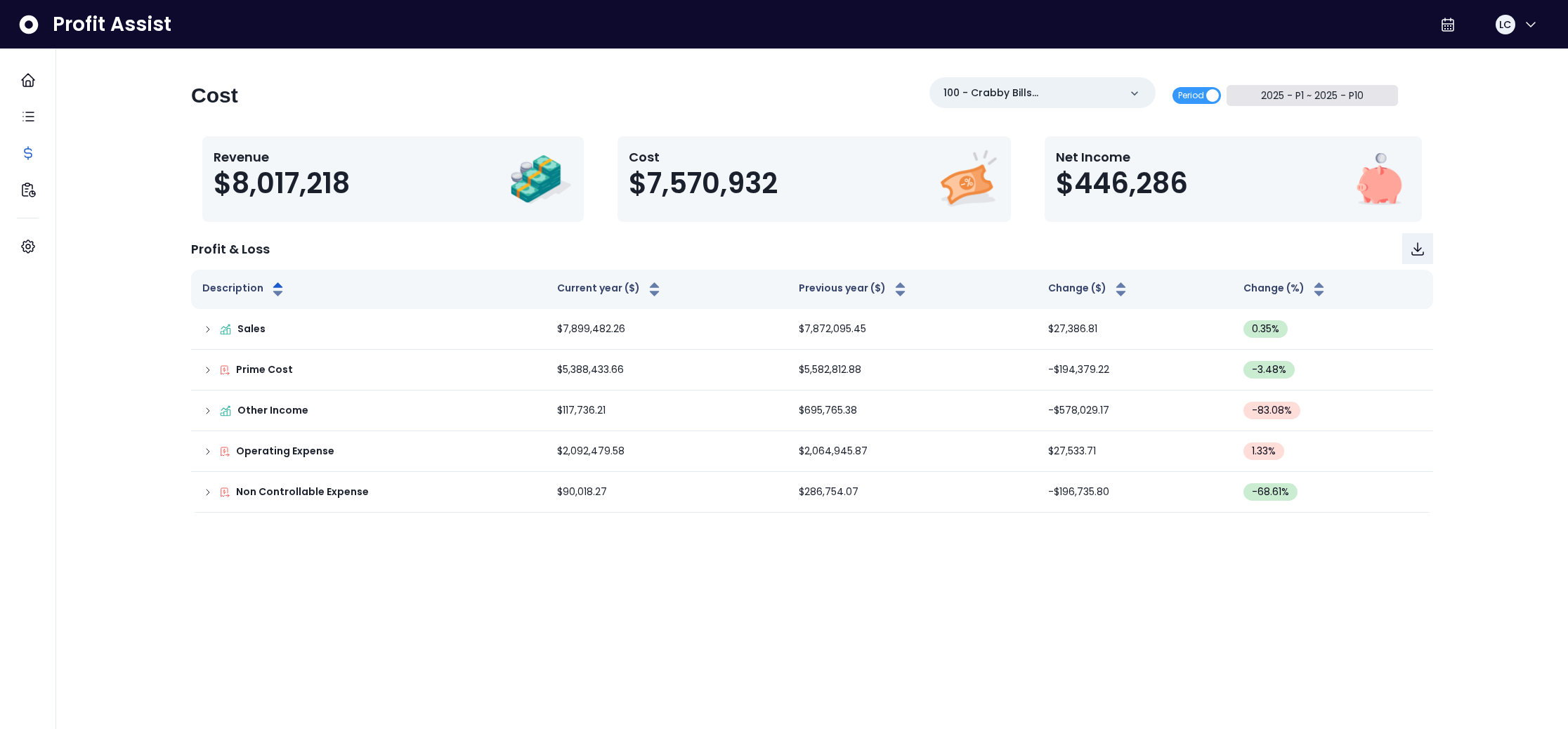
click at [1316, 99] on button "2025 - P1 ~ 2025 - P10" at bounding box center [1312, 95] width 172 height 21
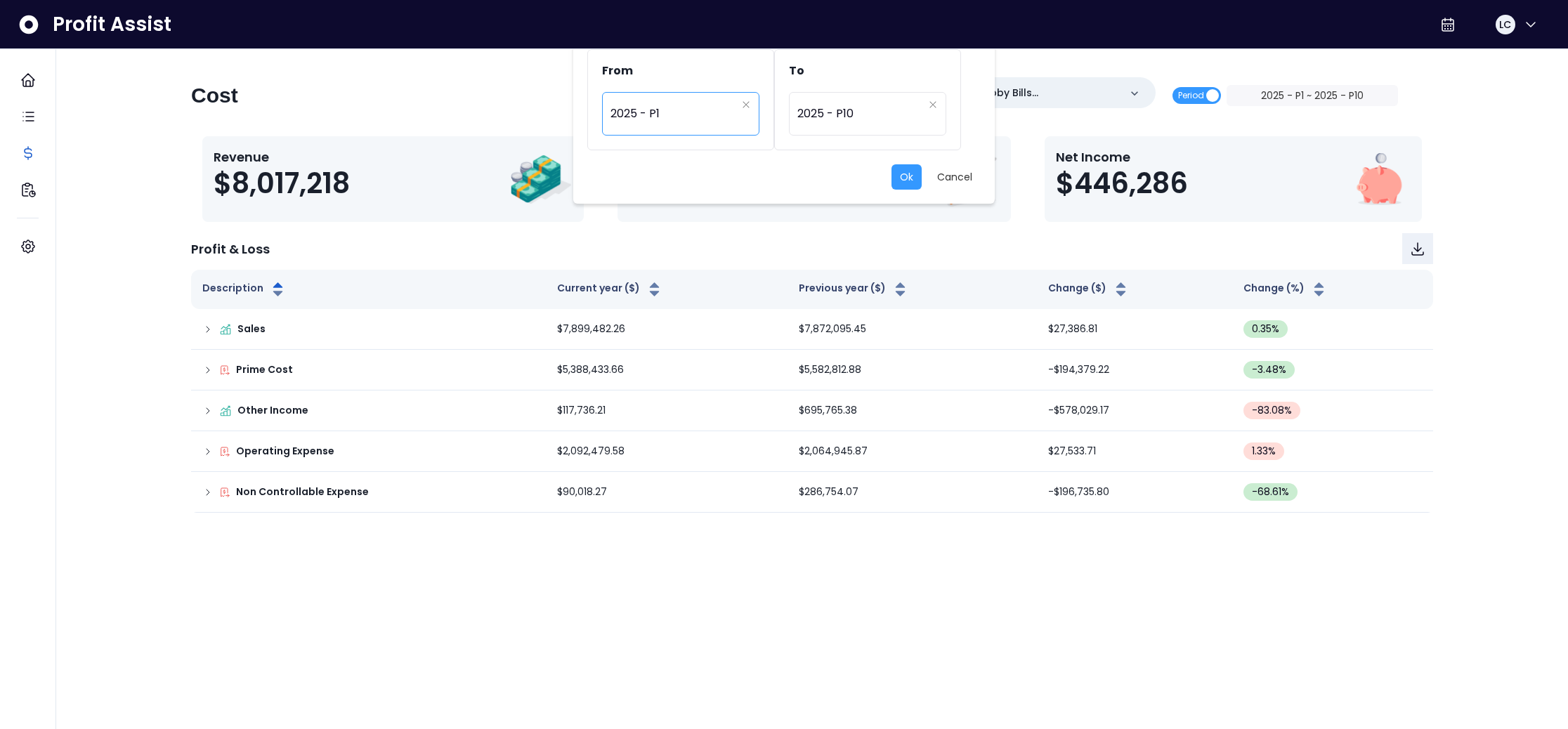
click at [684, 112] on span "2025 - P1" at bounding box center [673, 114] width 126 height 32
click at [657, 342] on span "2025 - P10" at bounding box center [682, 352] width 159 height 25
type input "**********"
click at [909, 170] on button "Ok" at bounding box center [906, 177] width 30 height 25
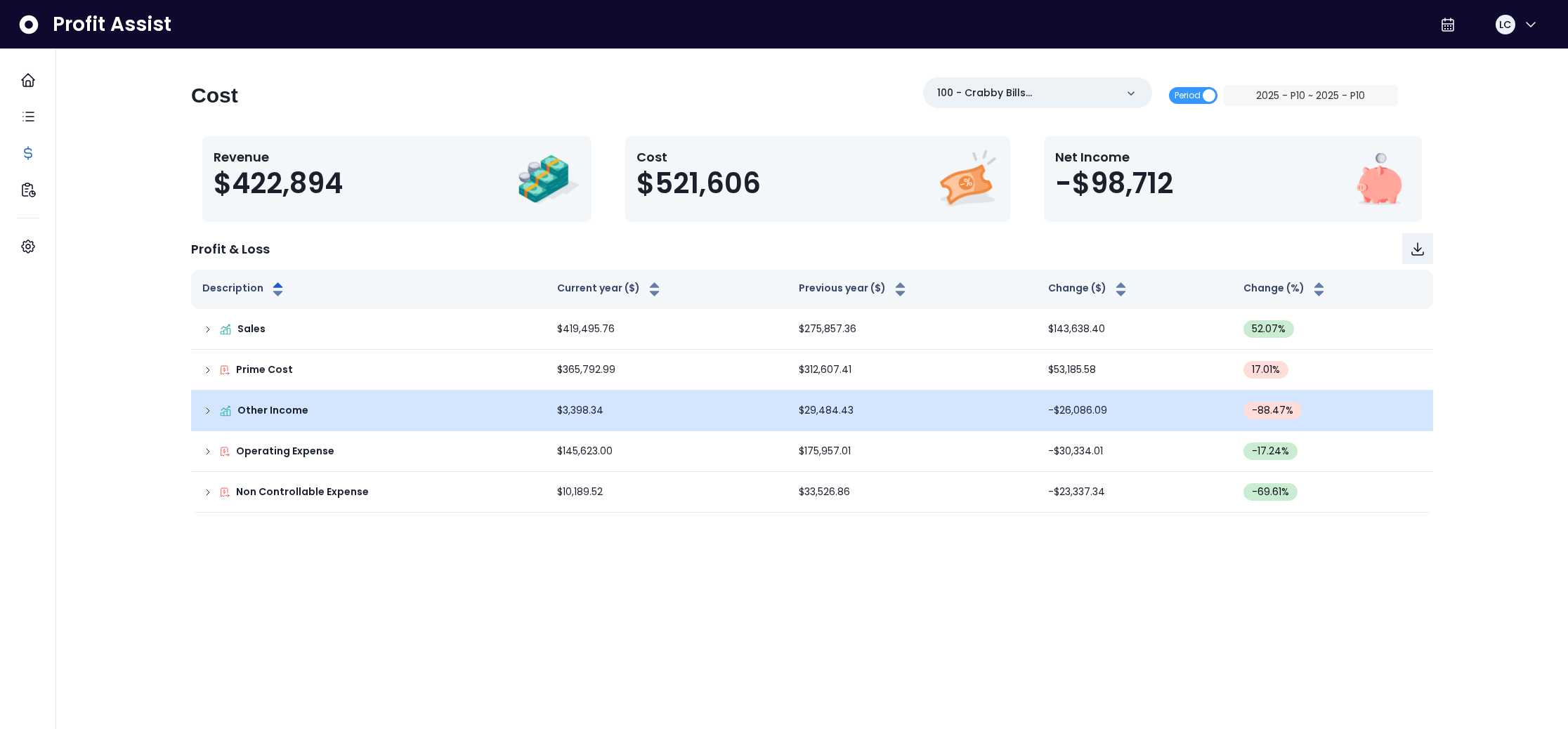
click at [208, 407] on icon at bounding box center [207, 410] width 11 height 11
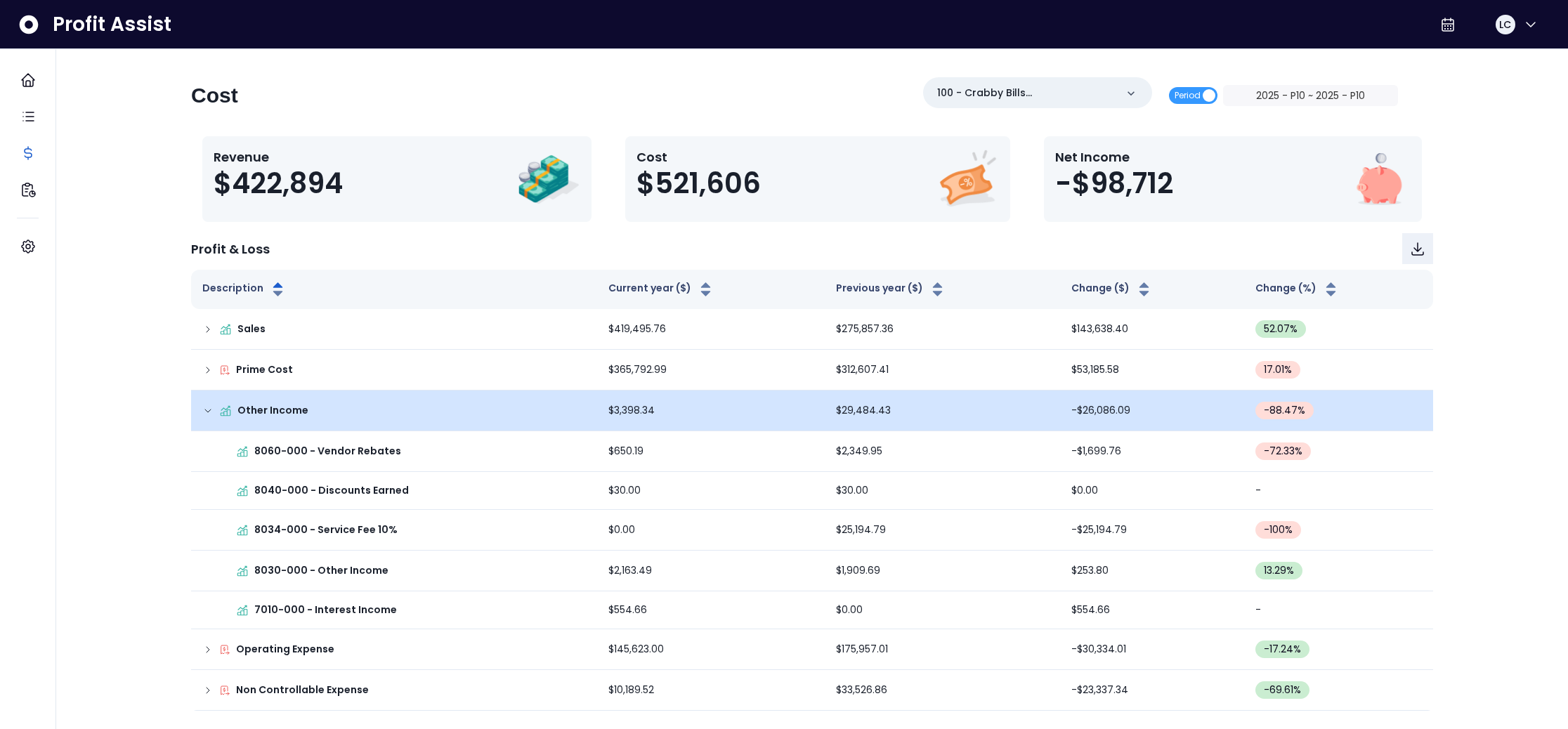
click at [208, 407] on icon at bounding box center [207, 410] width 11 height 11
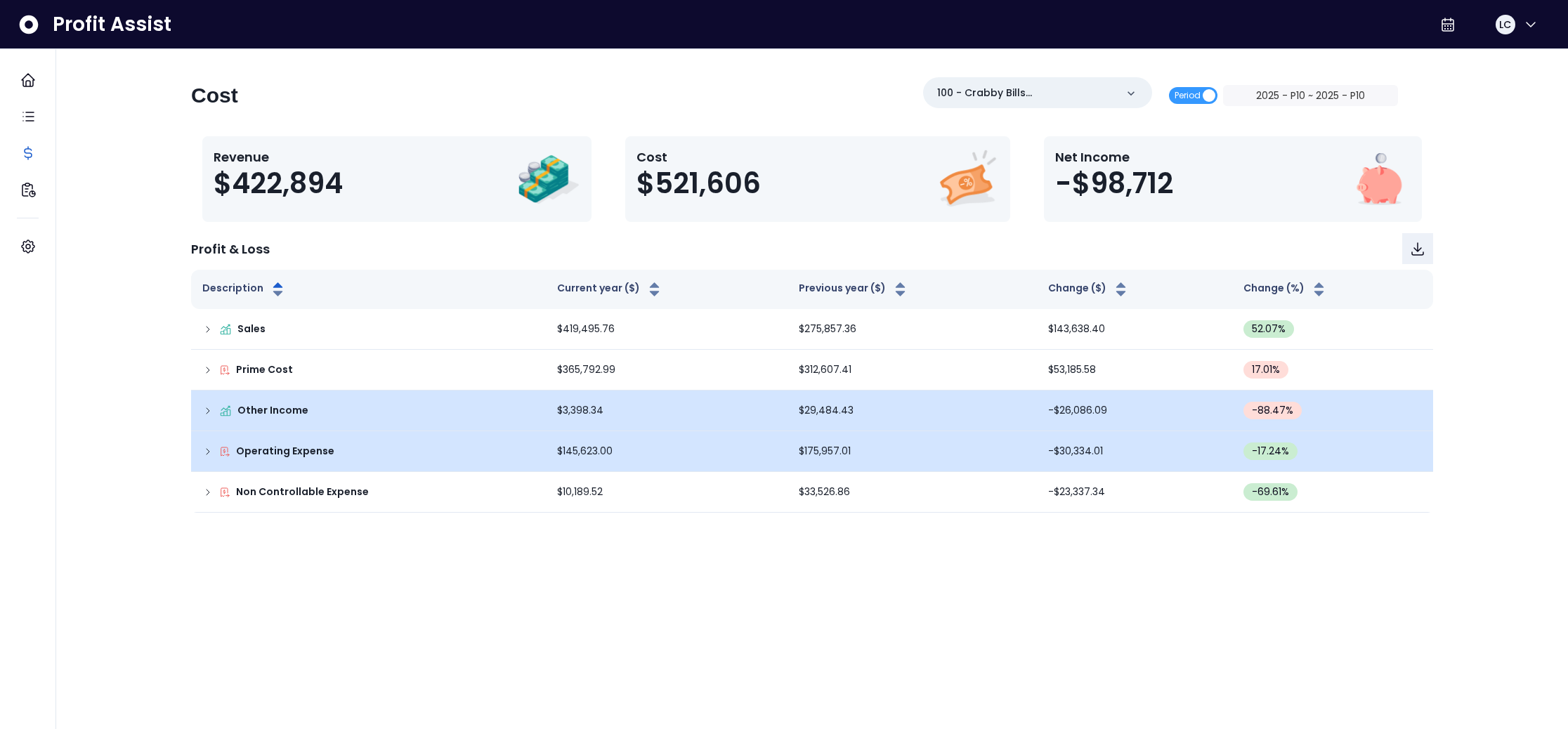
click at [207, 449] on icon at bounding box center [208, 451] width 3 height 6
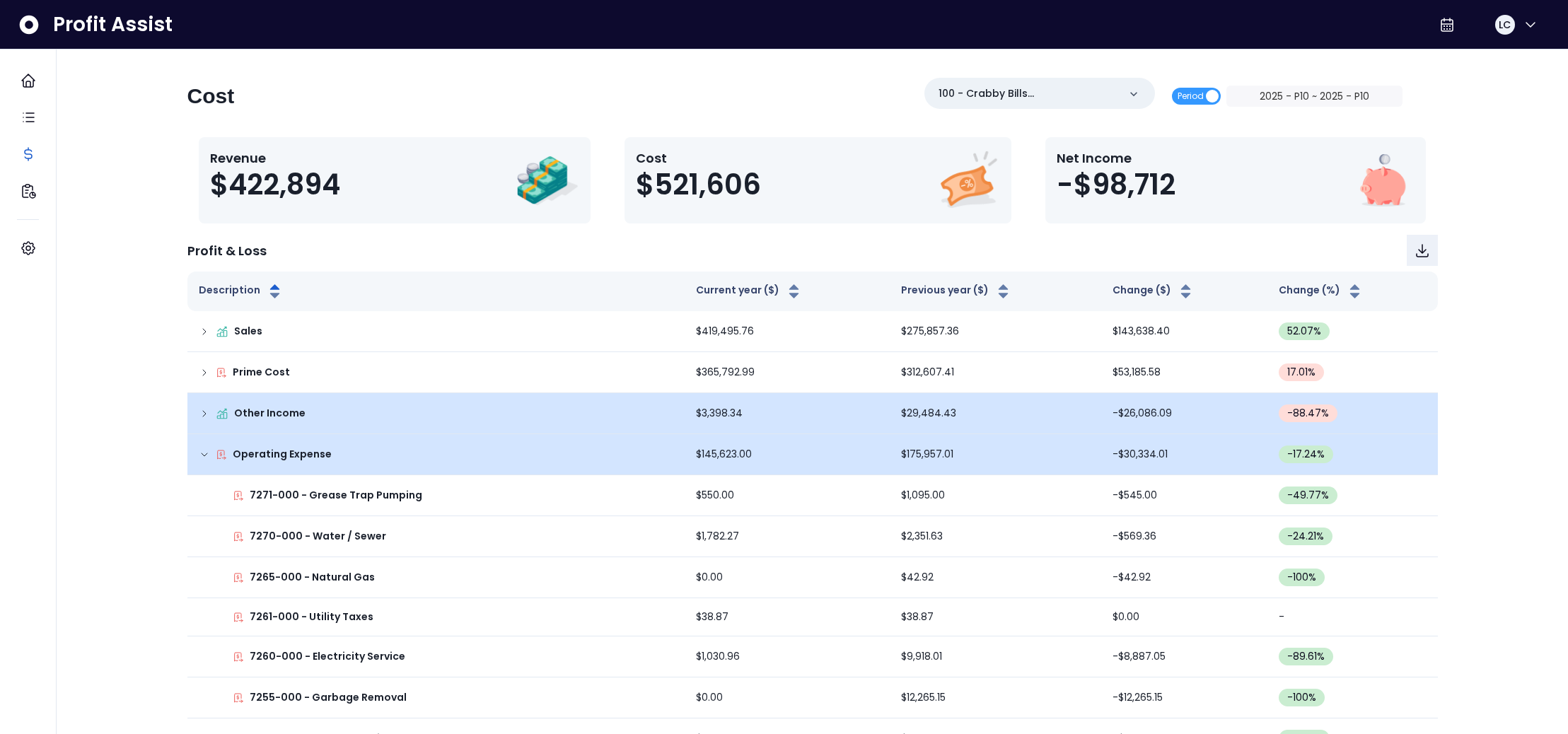
click at [209, 452] on icon at bounding box center [204, 454] width 11 height 11
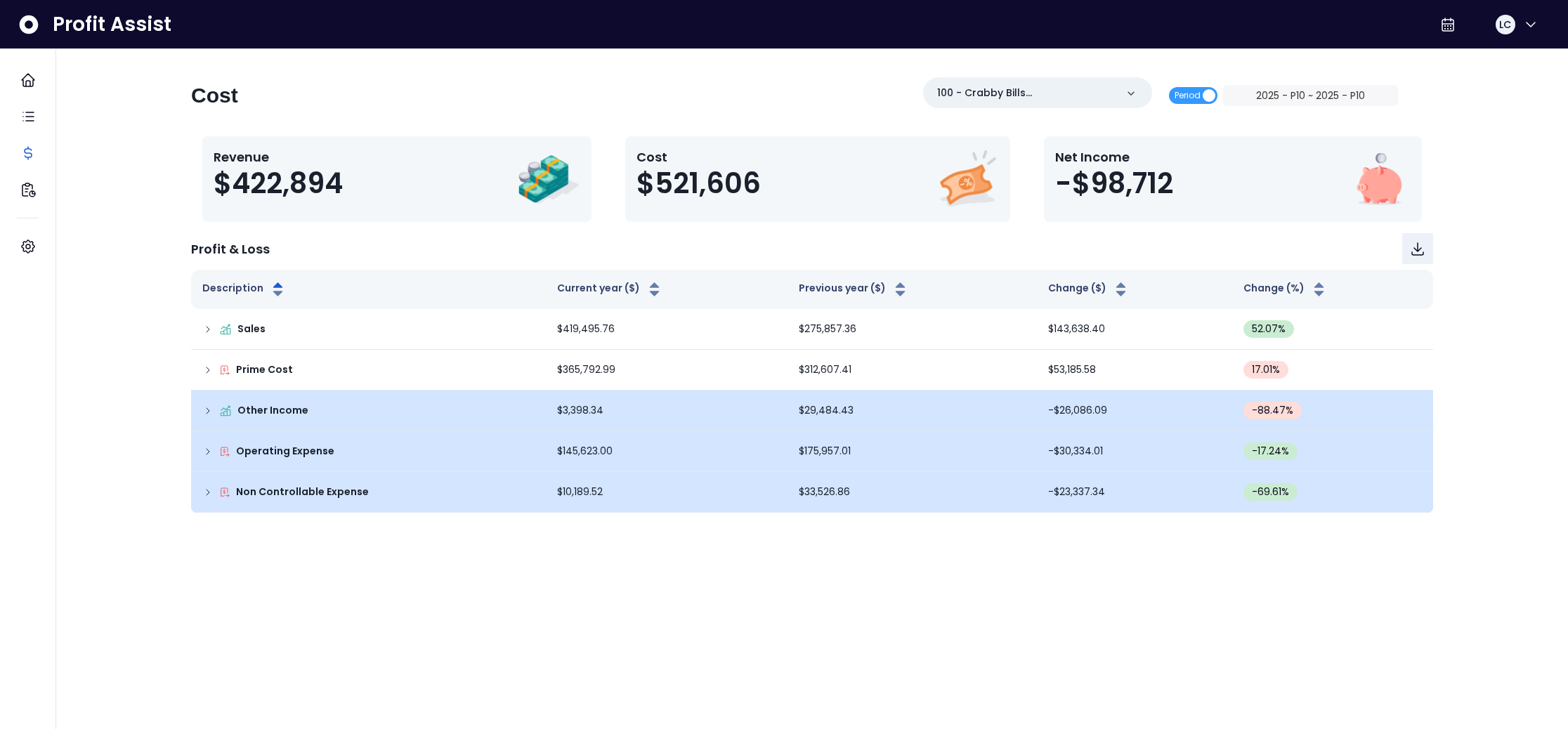
click at [208, 488] on icon at bounding box center [207, 492] width 11 height 11
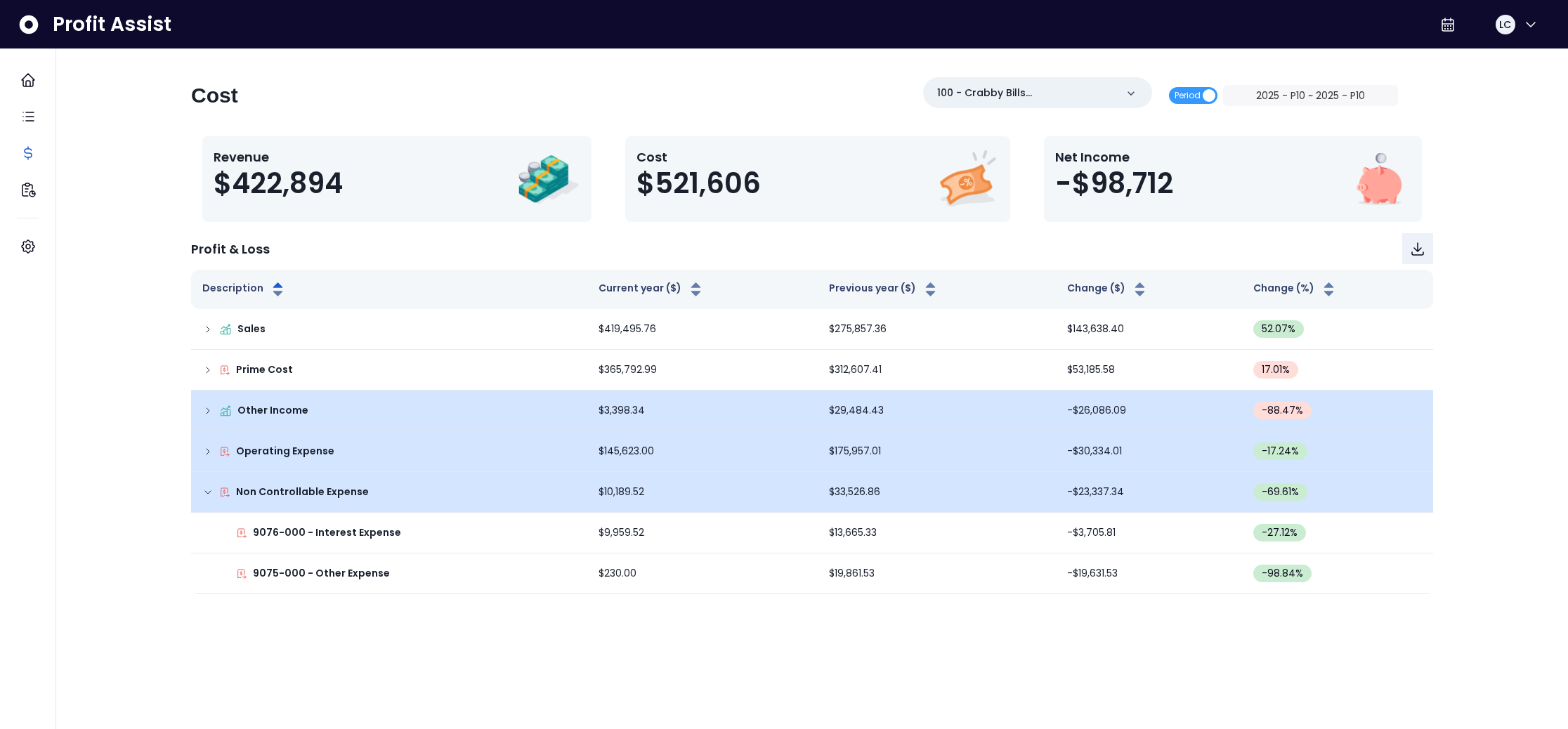
click at [208, 488] on icon at bounding box center [207, 492] width 11 height 11
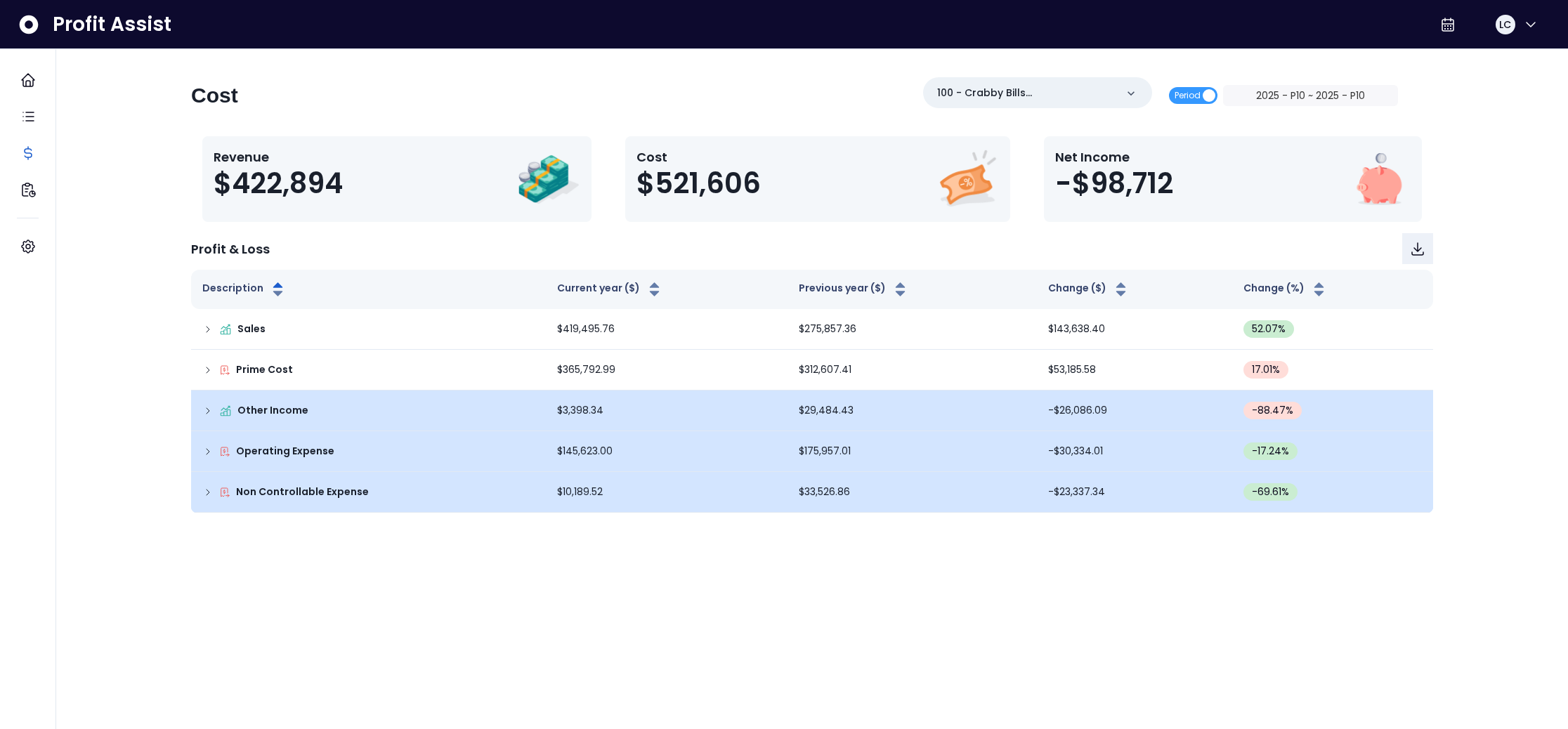
drag, startPoint x: 828, startPoint y: 85, endPoint x: 841, endPoint y: 86, distance: 13.0
click at [828, 85] on div "Cost 100 - Crabby Bills [GEOGRAPHIC_DATA](R365) Period 2025 - P10 ~ 2025 - P10" at bounding box center [794, 101] width 1207 height 48
click at [457, 73] on div "Cost 100 - Crabby Bills [GEOGRAPHIC_DATA](R365) Period 2025 - P10 ~ 2025 - P10 …" at bounding box center [812, 288] width 1315 height 477
click at [565, 98] on div "Cost 100 - Crabby Bills [GEOGRAPHIC_DATA](R365) Period 2025 - P10 ~ 2025 - P10" at bounding box center [794, 101] width 1207 height 48
